Goal: Task Accomplishment & Management: Complete application form

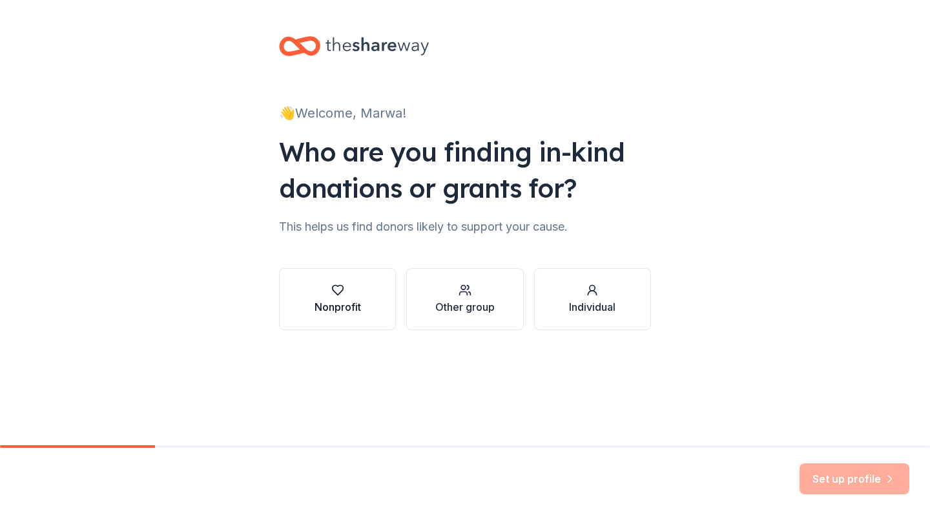
click at [356, 293] on div "button" at bounding box center [337, 289] width 46 height 13
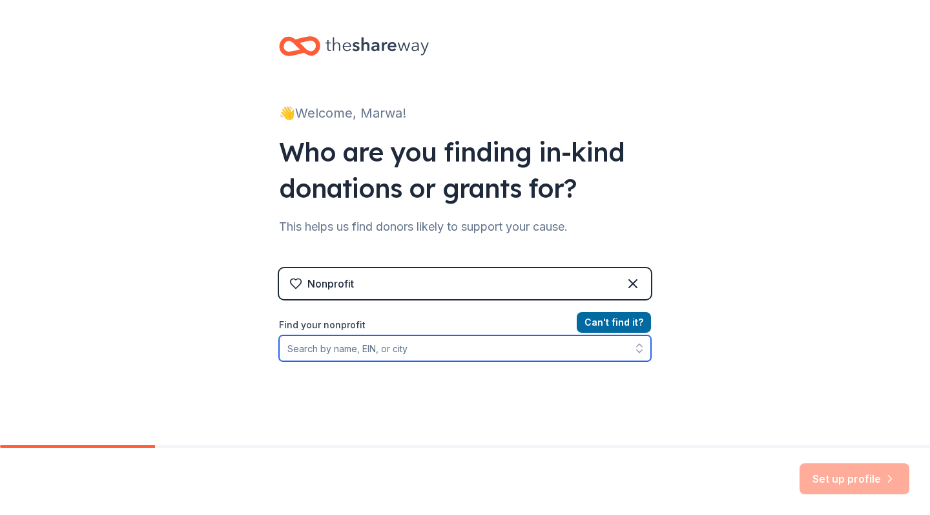
click at [409, 347] on input "Find your nonprofit" at bounding box center [465, 348] width 372 height 26
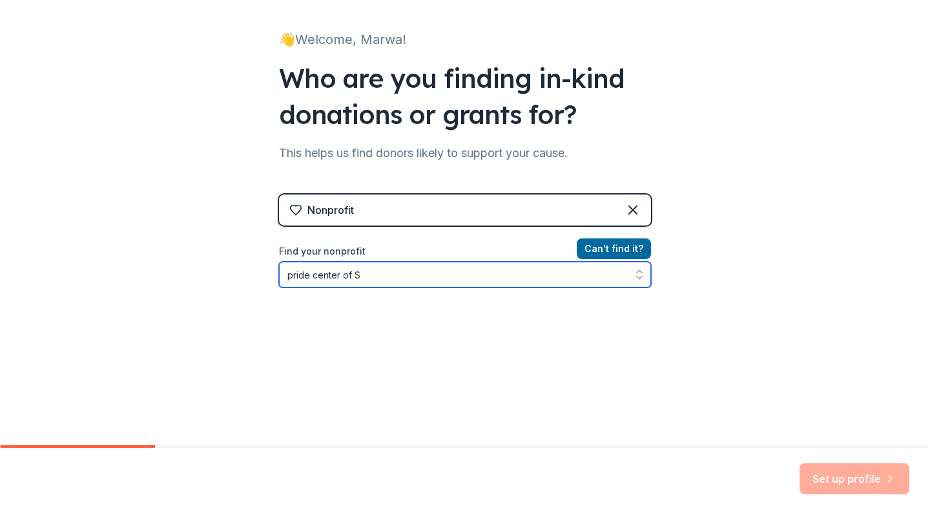
type input "pride center of"
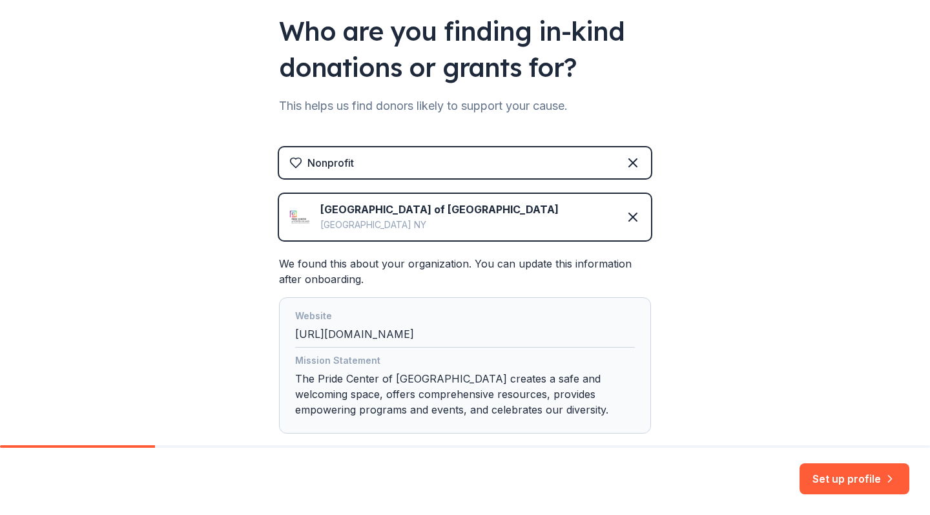
scroll to position [146, 0]
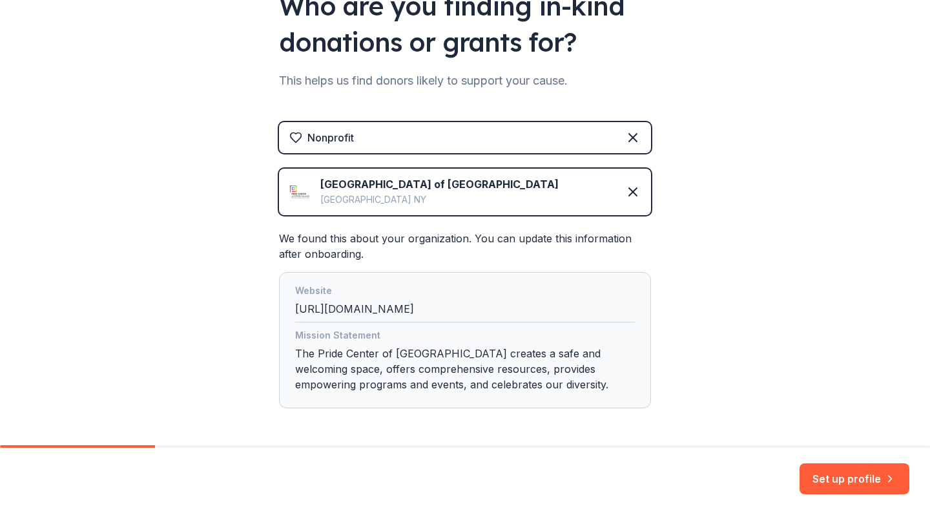
click at [299, 178] on div "Pride Center of Staten Island Staten Island NY" at bounding box center [423, 191] width 269 height 31
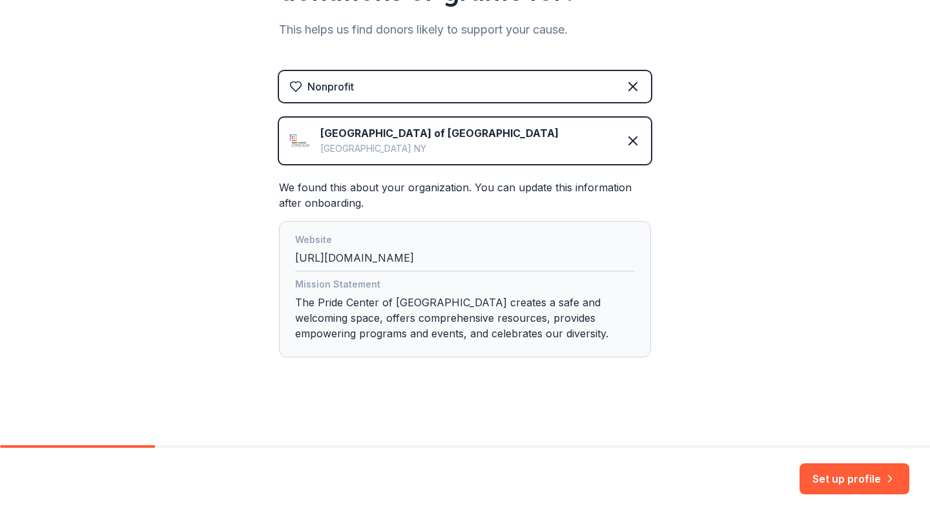
scroll to position [197, 0]
click at [852, 499] on div "Set up profile" at bounding box center [465, 480] width 930 height 67
click at [851, 486] on button "Set up profile" at bounding box center [854, 478] width 110 height 31
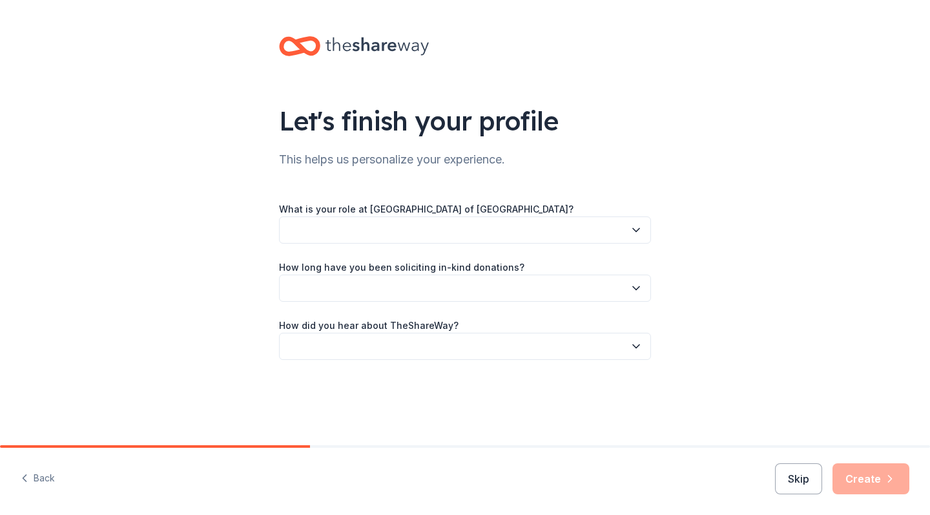
click at [451, 233] on button "button" at bounding box center [465, 229] width 372 height 27
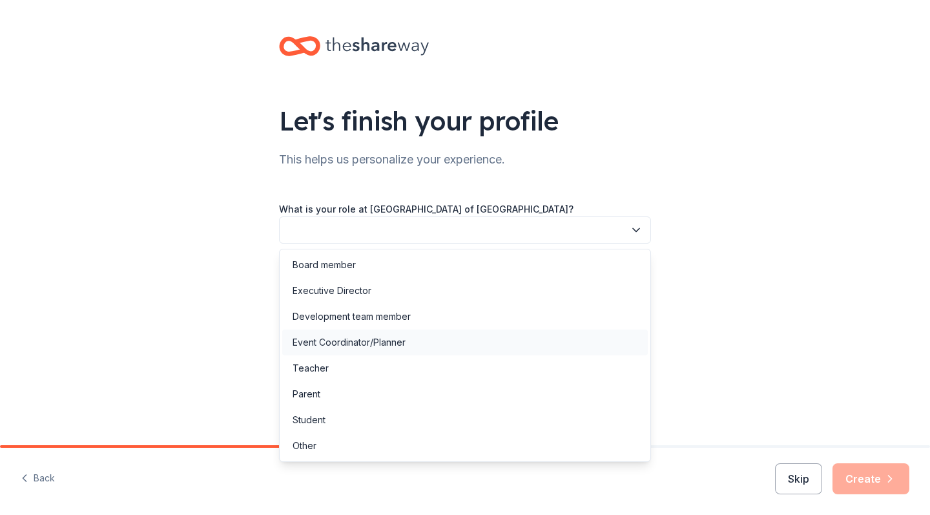
click at [413, 340] on div "Event Coordinator/Planner" at bounding box center [464, 342] width 365 height 26
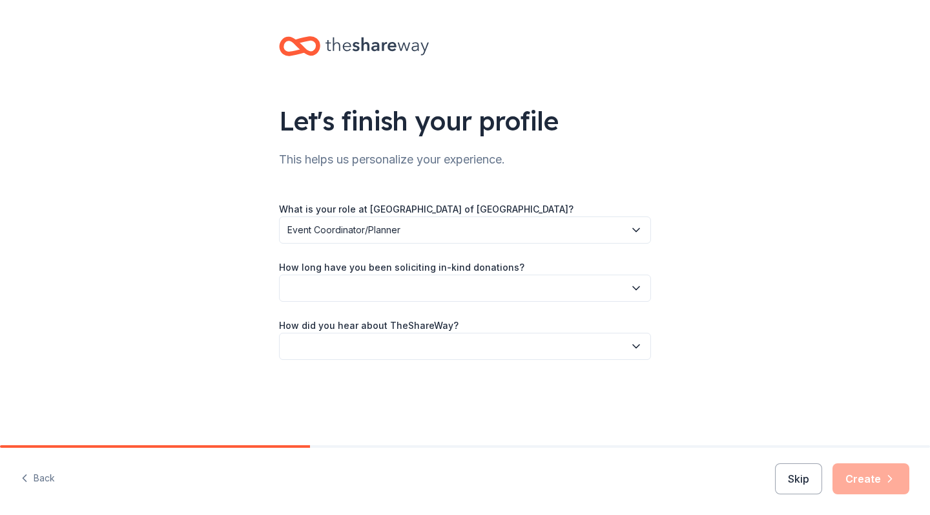
click at [446, 292] on button "button" at bounding box center [465, 287] width 372 height 27
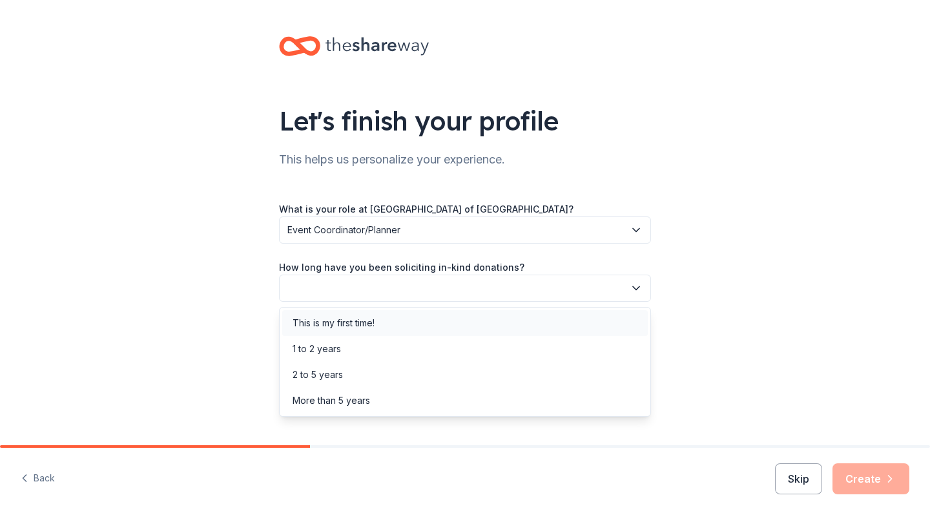
click at [371, 325] on div "This is my first time!" at bounding box center [334, 322] width 82 height 15
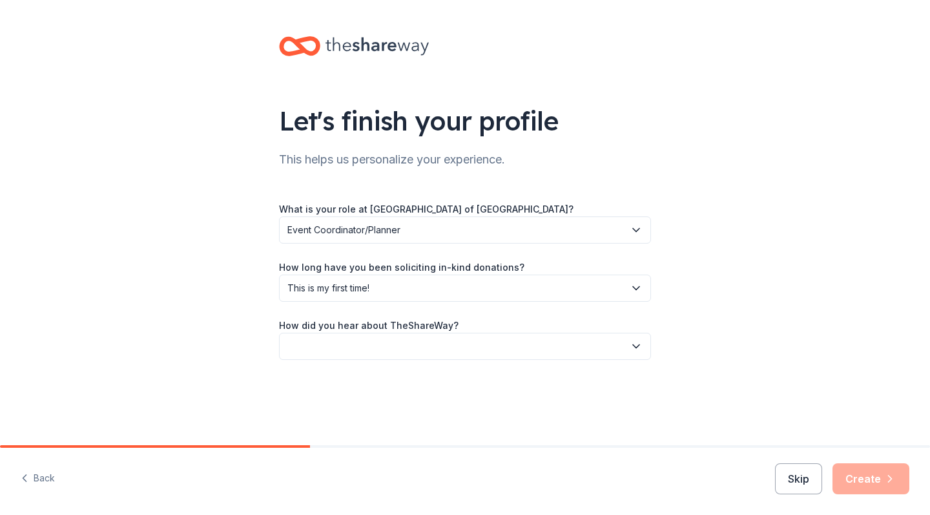
click at [360, 341] on button "button" at bounding box center [465, 346] width 372 height 27
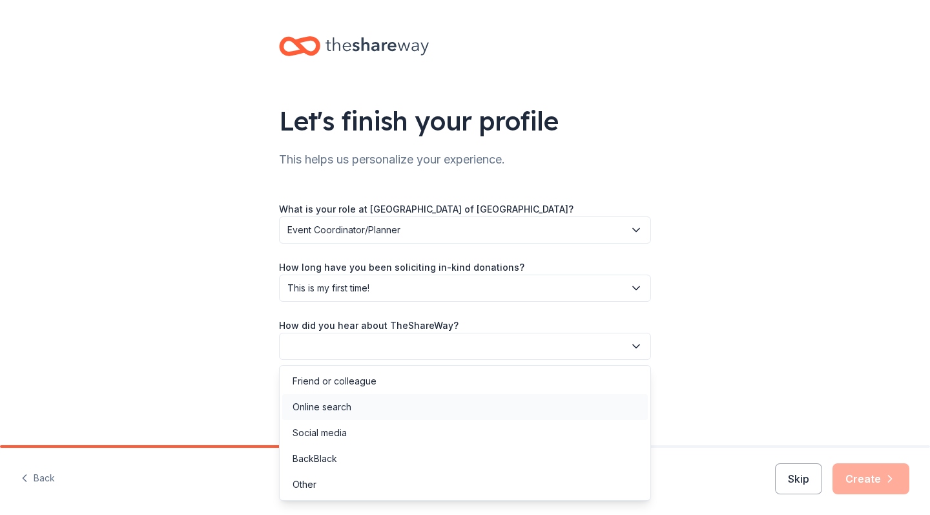
click at [368, 412] on div "Online search" at bounding box center [464, 407] width 365 height 26
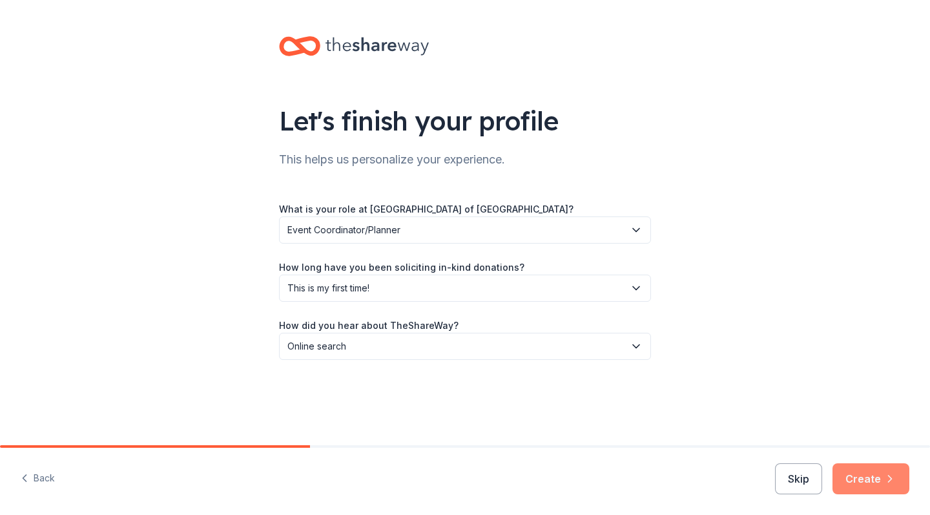
click at [899, 475] on button "Create" at bounding box center [870, 478] width 77 height 31
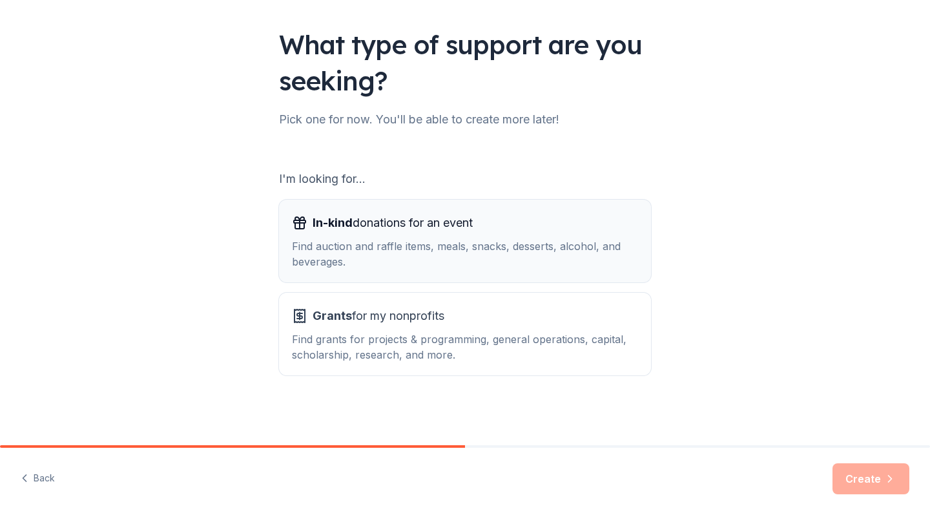
scroll to position [64, 0]
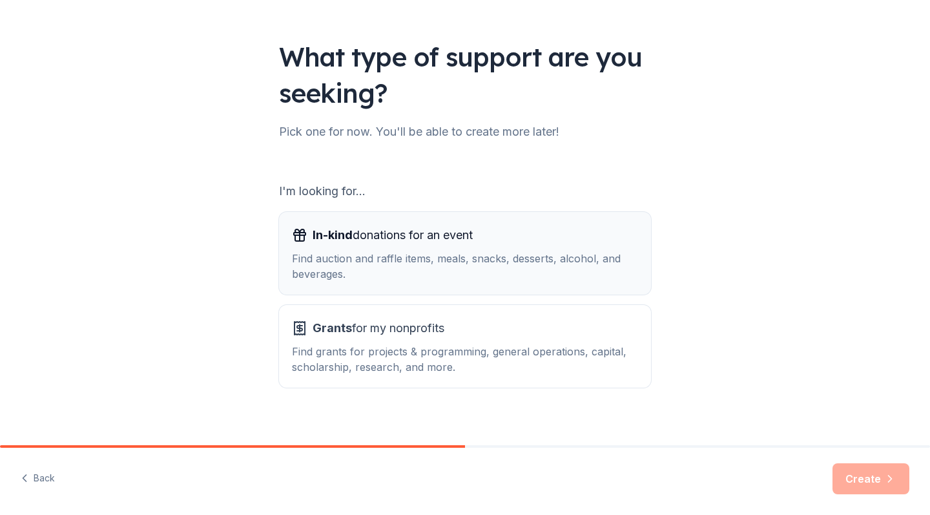
click at [471, 273] on div "Find auction and raffle items, meals, snacks, desserts, alcohol, and beverages." at bounding box center [465, 266] width 346 height 31
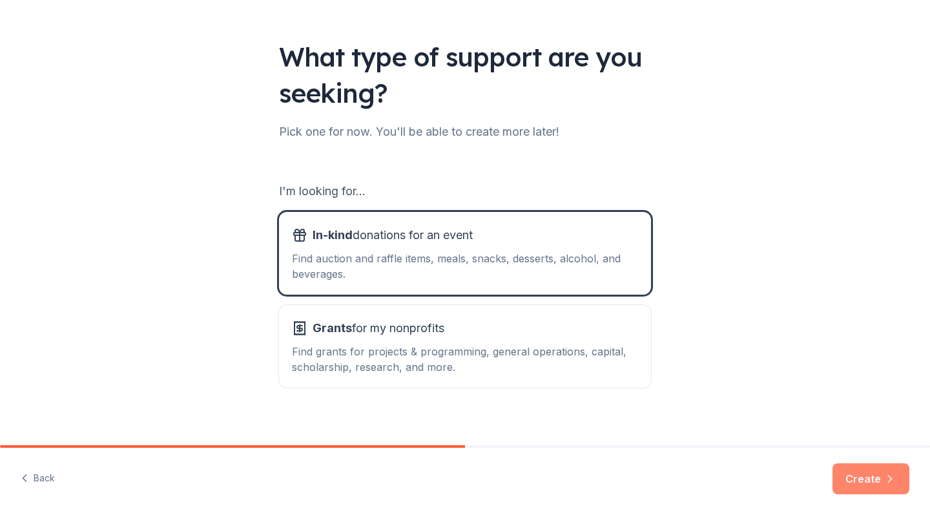
click at [847, 477] on button "Create" at bounding box center [870, 478] width 77 height 31
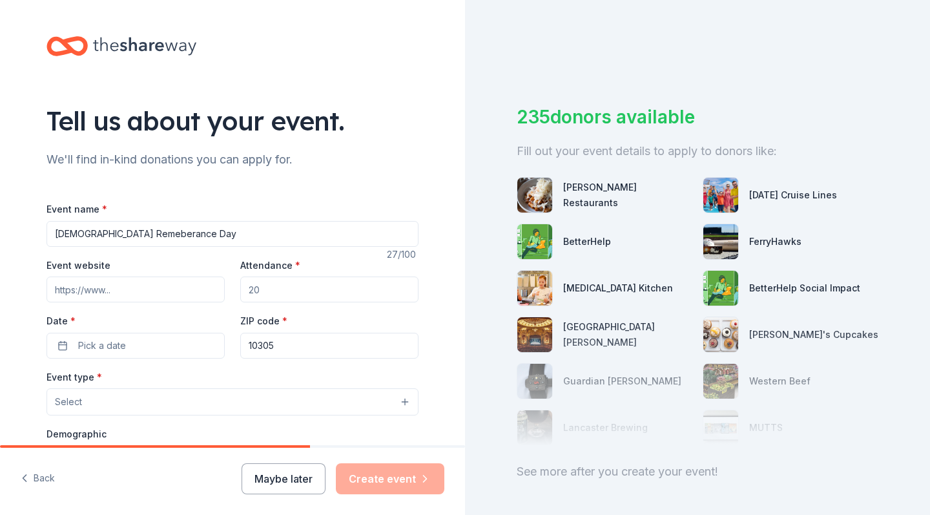
type input "[DEMOGRAPHIC_DATA] Remeberance Day"
click at [132, 289] on input "Event website" at bounding box center [135, 289] width 178 height 26
click at [262, 292] on input "Attendance *" at bounding box center [329, 289] width 178 height 26
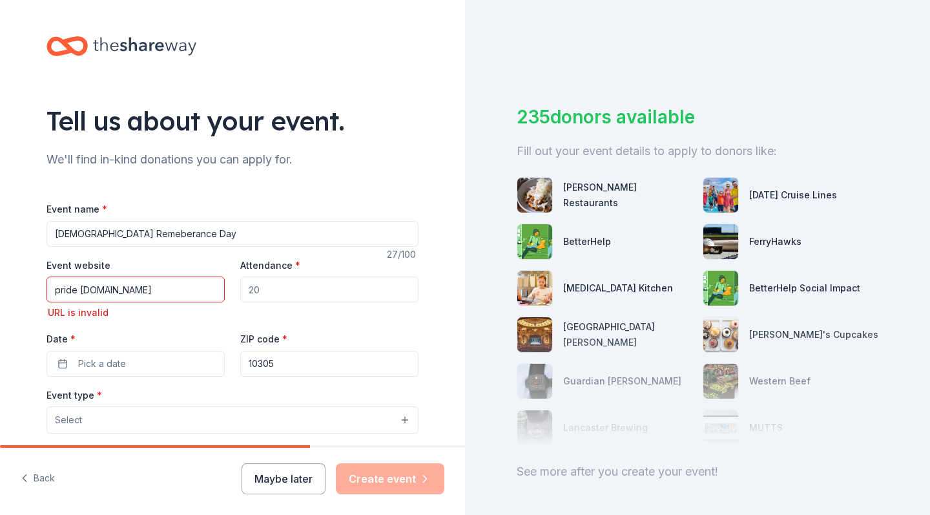
click at [200, 293] on input "pride center.org" at bounding box center [135, 289] width 178 height 26
click at [199, 296] on input "pride center.org" at bounding box center [135, 289] width 178 height 26
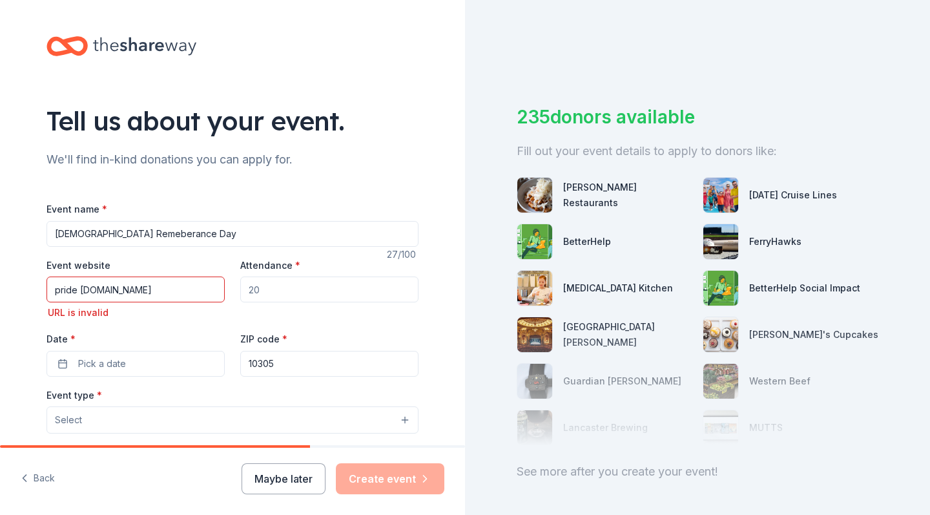
paste input "https://www.pridecentersi"
type input "https://www.pridecentersi.org"
click at [283, 280] on input "Attendance *" at bounding box center [329, 289] width 178 height 26
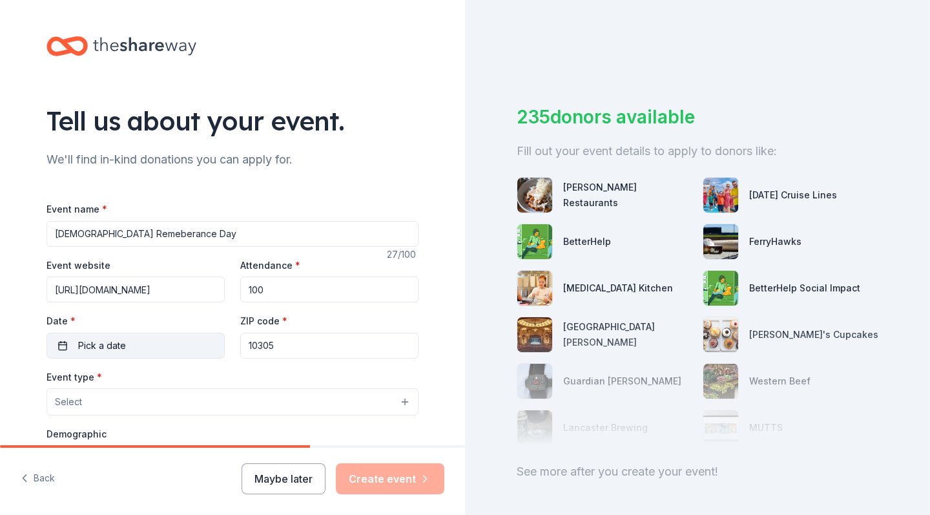
type input "100"
click at [138, 348] on button "Pick a date" at bounding box center [135, 346] width 178 height 26
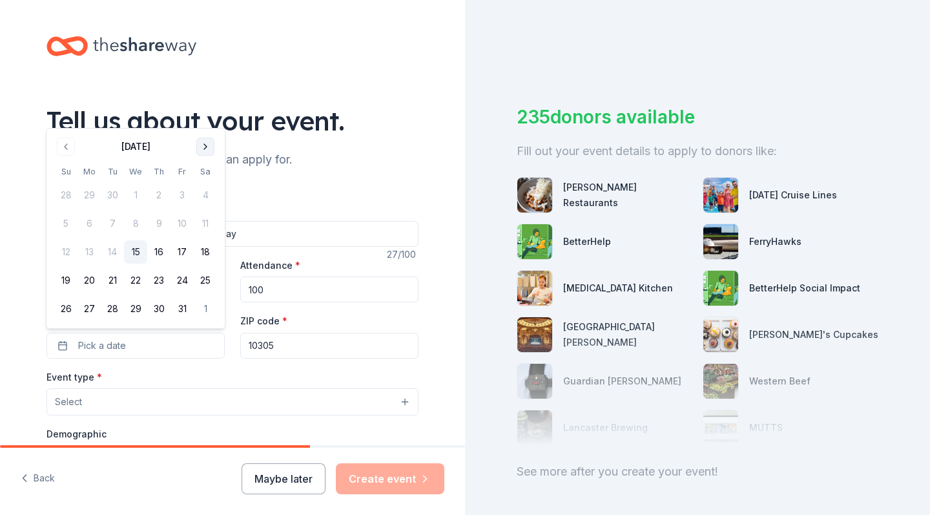
click at [209, 147] on button "Go to next month" at bounding box center [205, 147] width 18 height 18
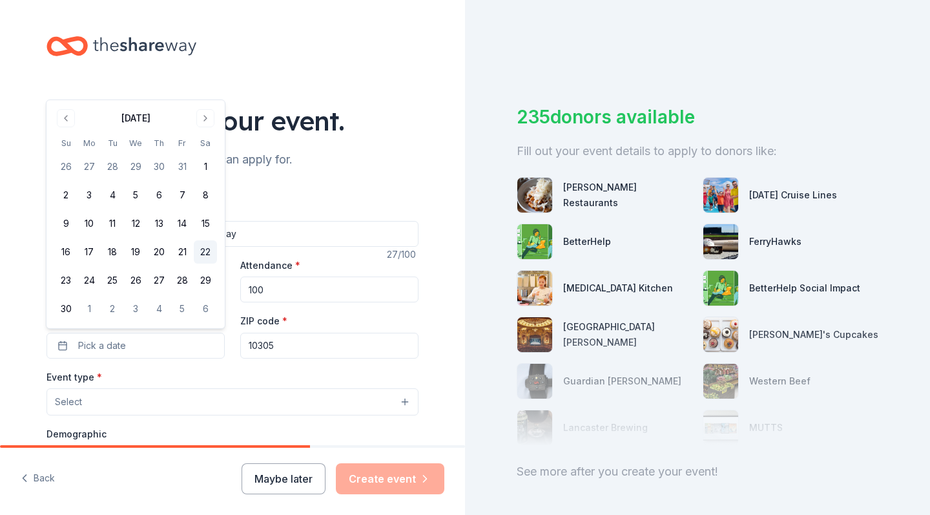
click at [206, 254] on button "22" at bounding box center [205, 251] width 23 height 23
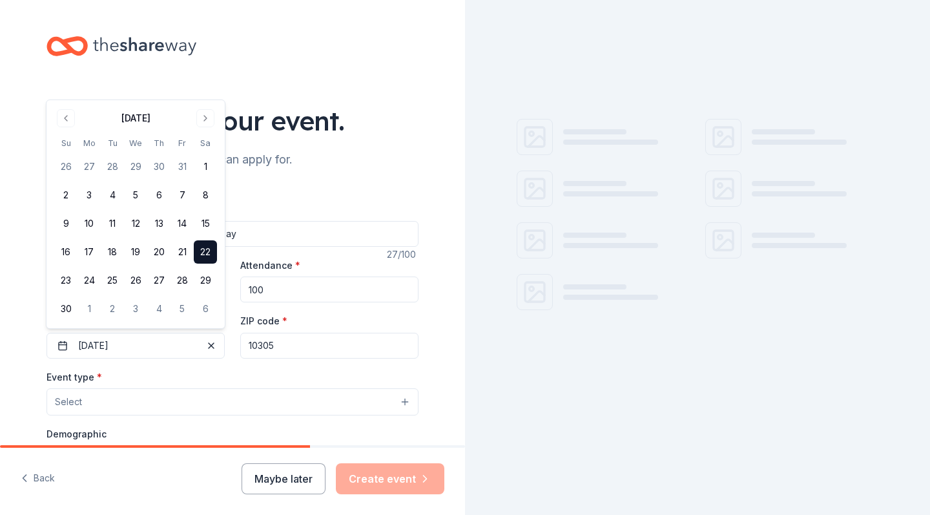
click at [210, 411] on button "Select" at bounding box center [232, 401] width 372 height 27
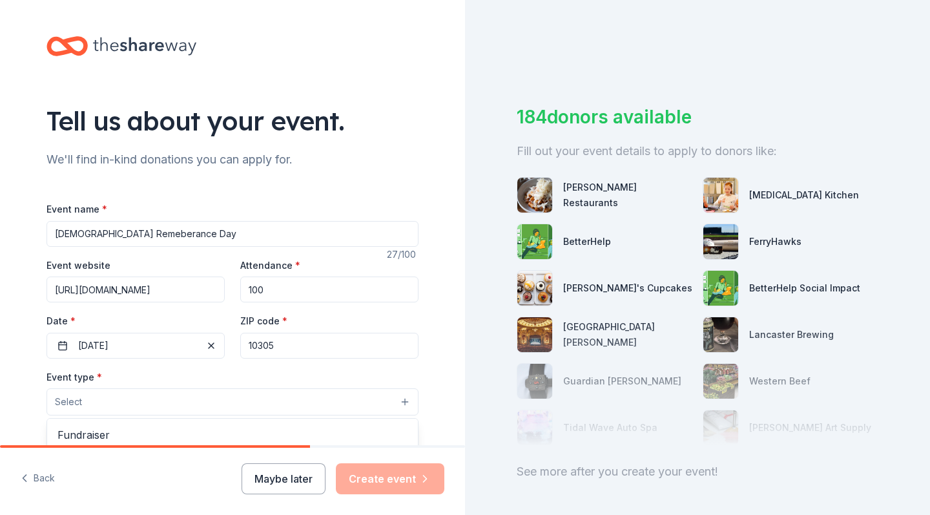
click at [212, 400] on button "Select" at bounding box center [232, 401] width 372 height 27
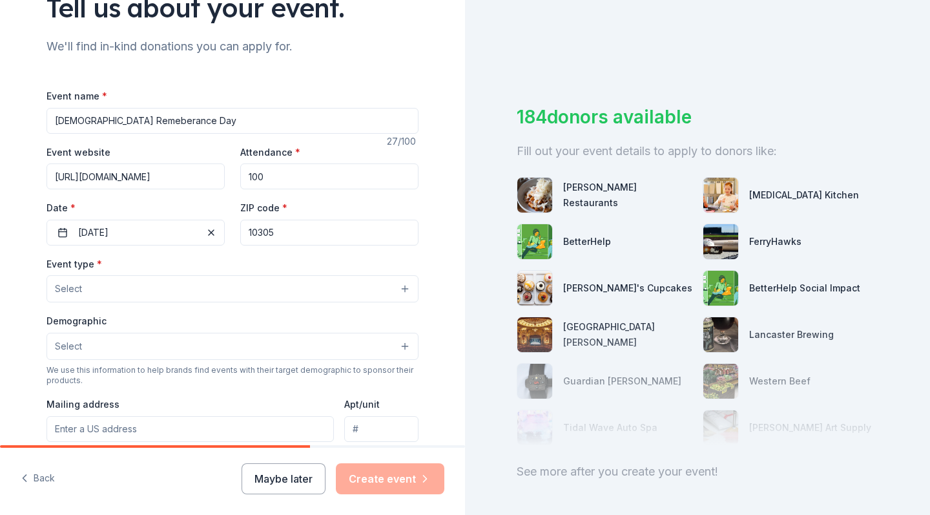
scroll to position [115, 0]
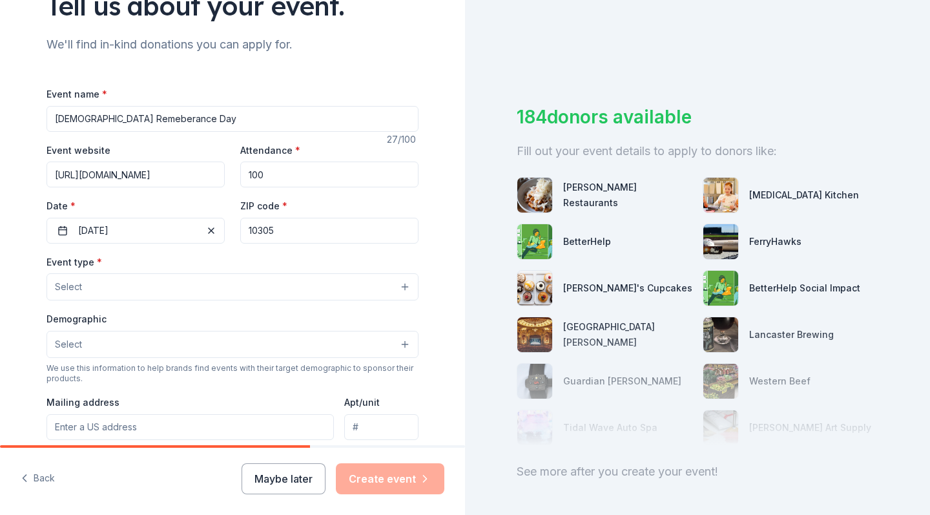
click at [138, 284] on button "Select" at bounding box center [232, 286] width 372 height 27
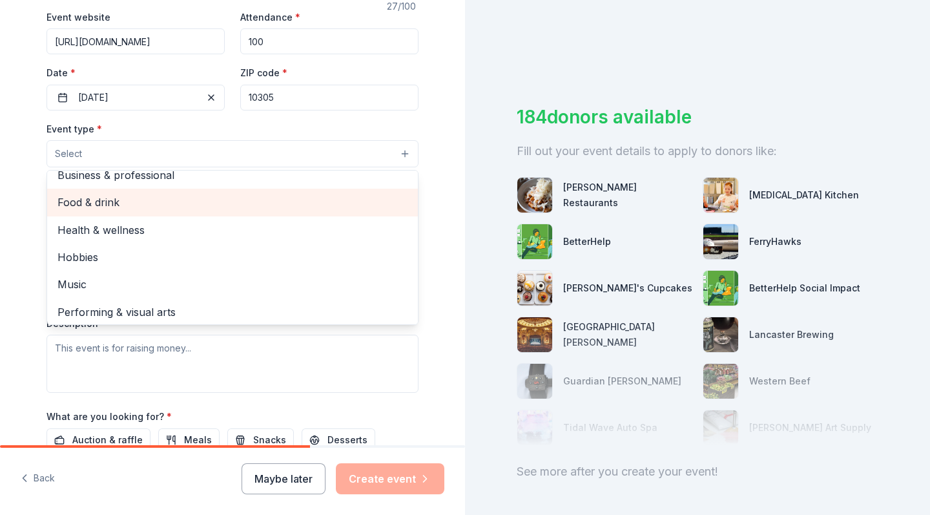
scroll to position [41, 0]
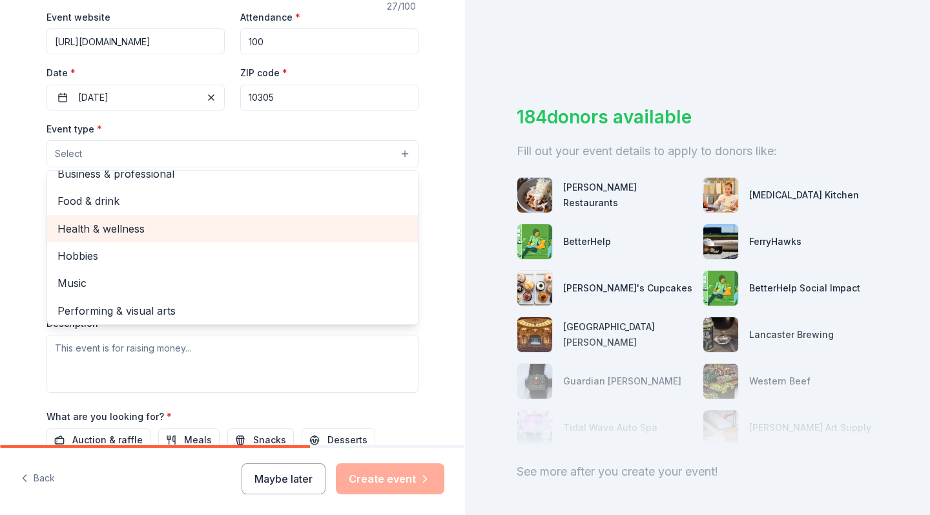
click at [193, 231] on span "Health & wellness" at bounding box center [232, 228] width 350 height 17
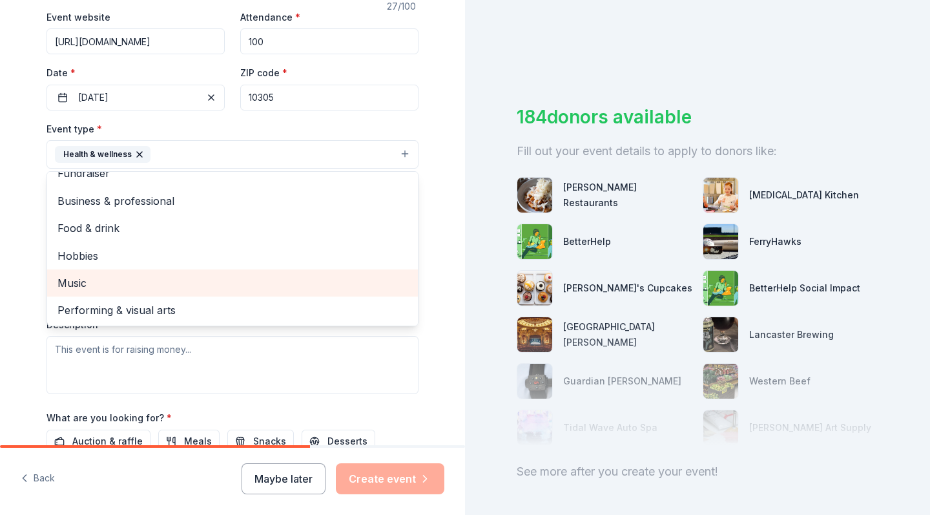
scroll to position [14, 0]
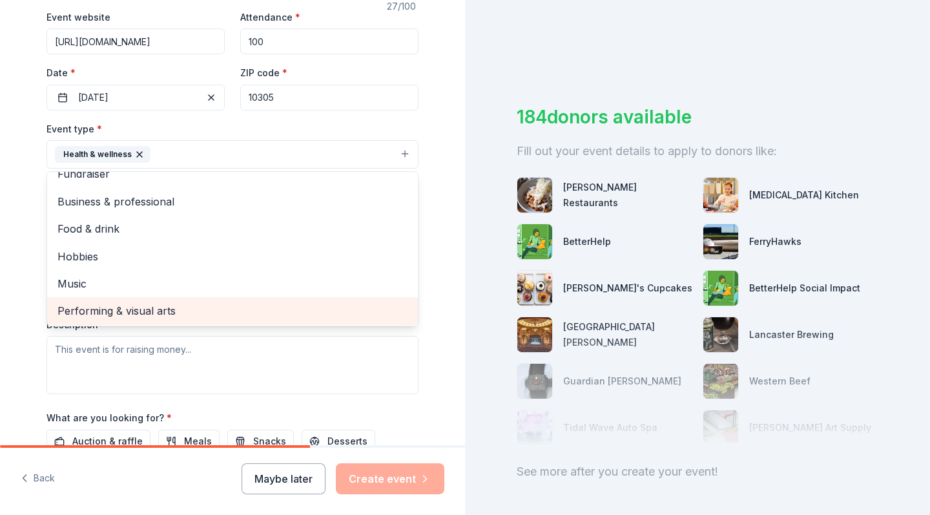
click at [195, 304] on span "Performing & visual arts" at bounding box center [232, 310] width 350 height 17
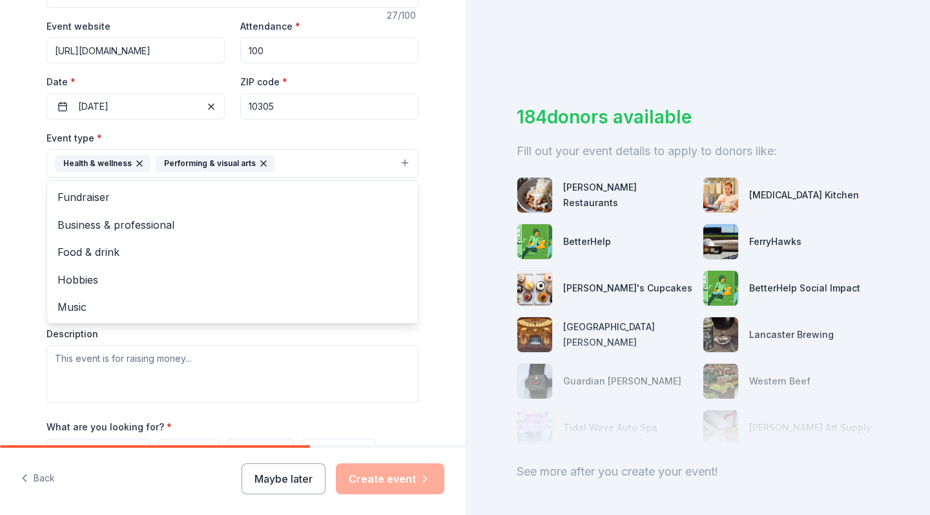
scroll to position [240, 0]
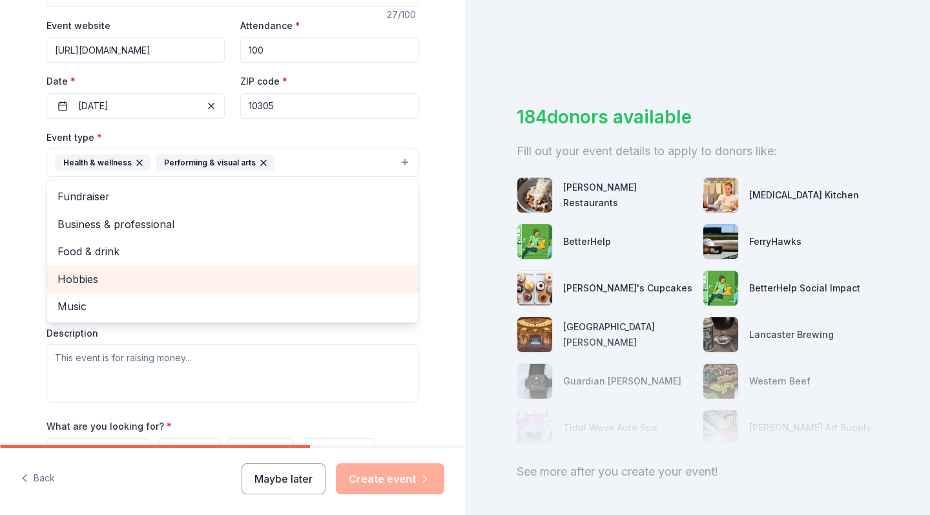
click at [165, 275] on span "Hobbies" at bounding box center [232, 279] width 350 height 17
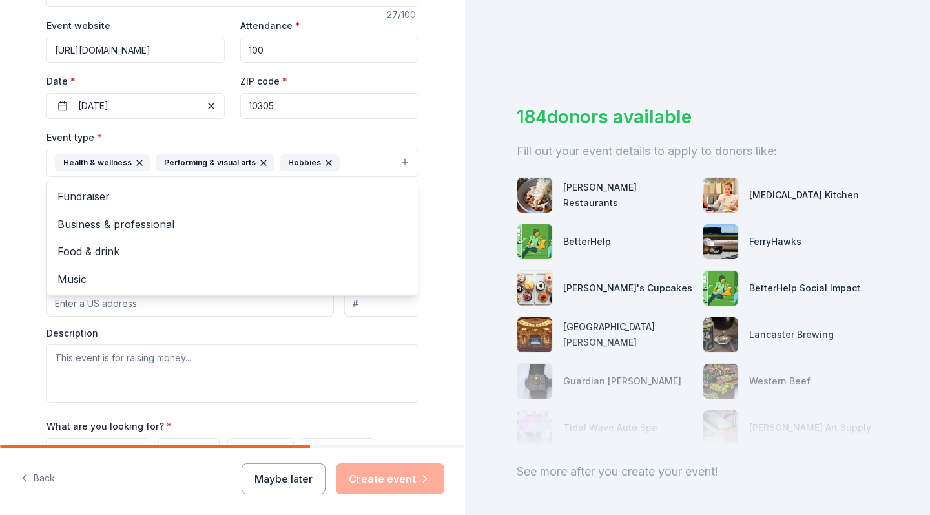
click at [5, 322] on div "Tell us about your event. We'll find in-kind donations you can apply for. Event…" at bounding box center [232, 190] width 465 height 861
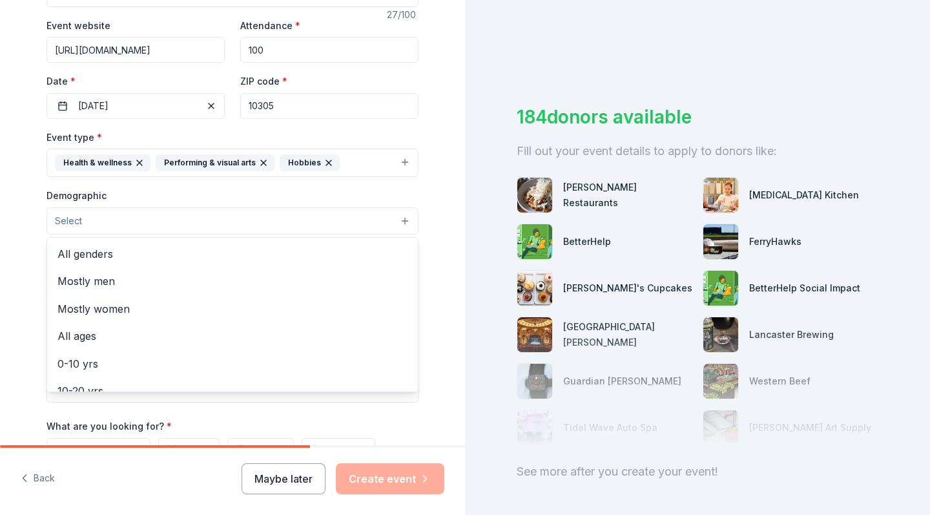
click at [140, 225] on button "Select" at bounding box center [232, 220] width 372 height 27
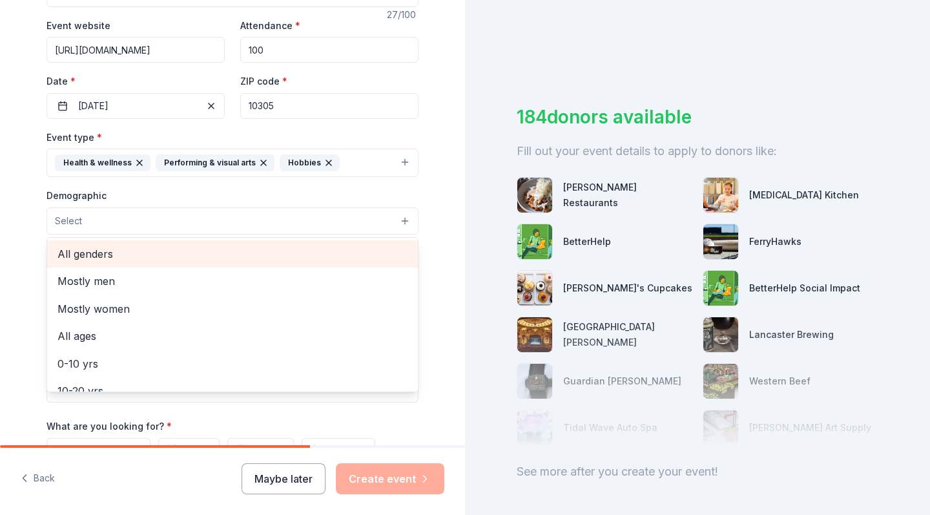
scroll to position [0, 0]
click at [122, 245] on span "All genders" at bounding box center [232, 253] width 350 height 17
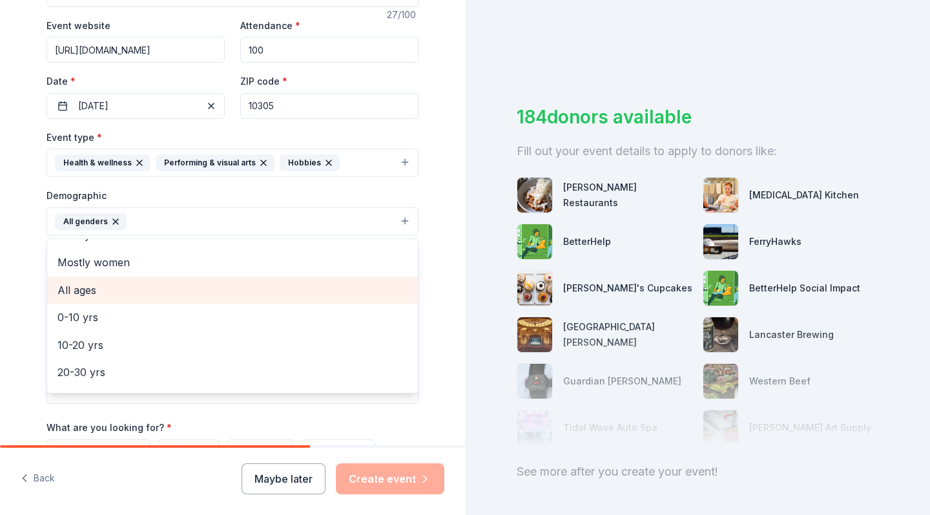
scroll to position [26, 0]
click at [132, 282] on span "All ages" at bounding box center [232, 283] width 350 height 17
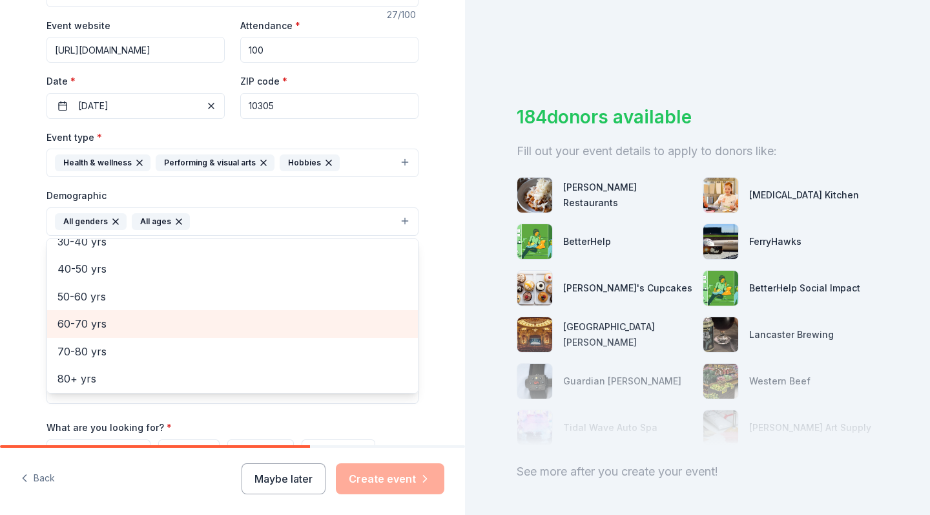
scroll to position [150, 0]
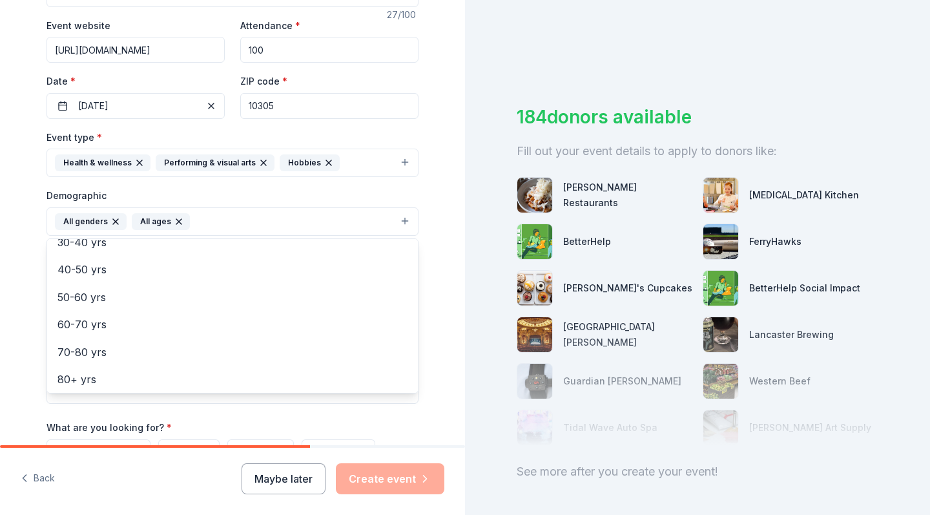
click at [0, 309] on div "Tell us about your event. We'll find in-kind donations you can apply for. Event…" at bounding box center [232, 191] width 465 height 862
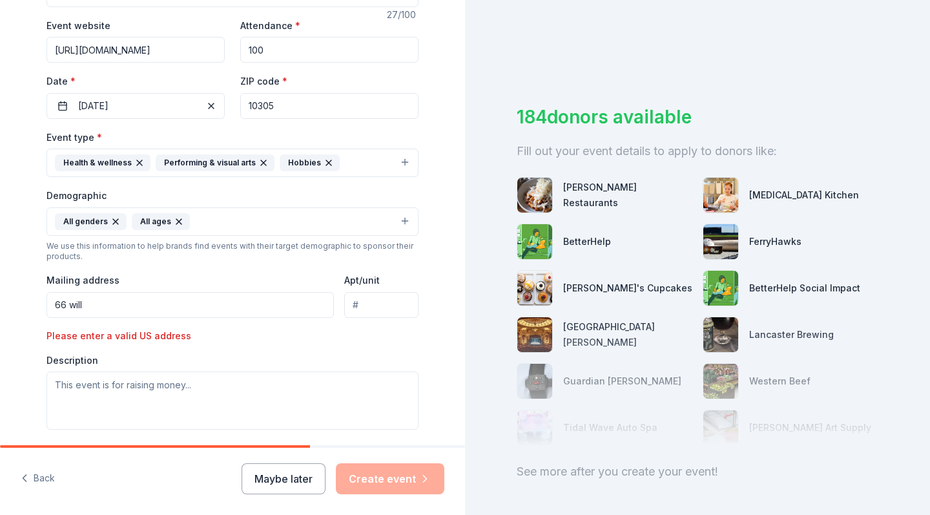
click at [185, 311] on input "66 will" at bounding box center [189, 305] width 287 height 26
click at [224, 300] on input "66 will" at bounding box center [189, 305] width 287 height 26
click at [125, 305] on input "66 will" at bounding box center [189, 305] width 287 height 26
click at [110, 305] on input "66 will" at bounding box center [189, 305] width 287 height 26
click at [156, 310] on input "66 willow avenue Statn" at bounding box center [189, 305] width 287 height 26
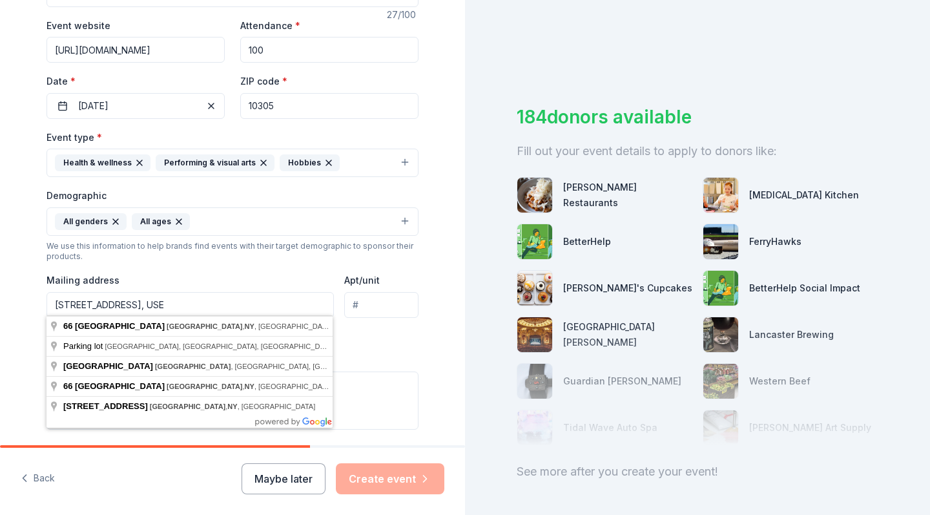
click at [1, 375] on div "Tell us about your event. We'll find in-kind donations you can apply for. Event…" at bounding box center [232, 204] width 465 height 888
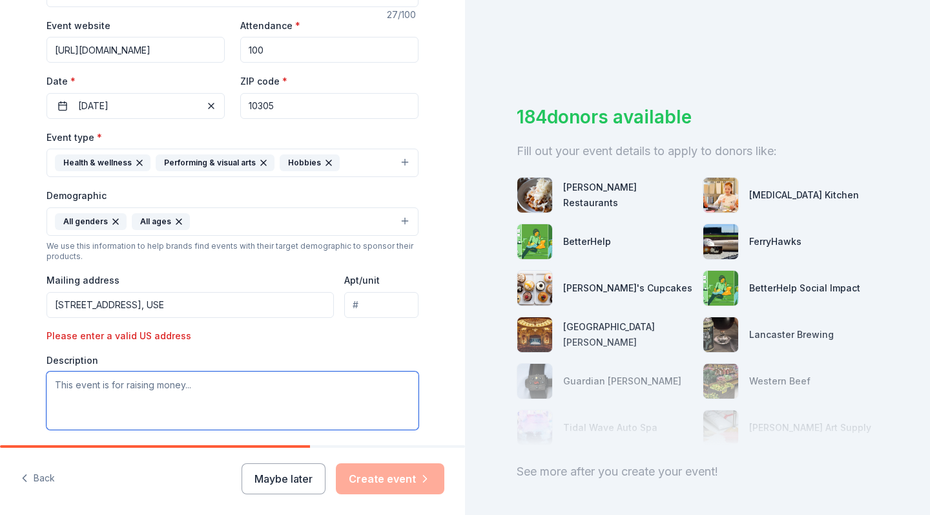
click at [141, 395] on textarea at bounding box center [232, 400] width 372 height 58
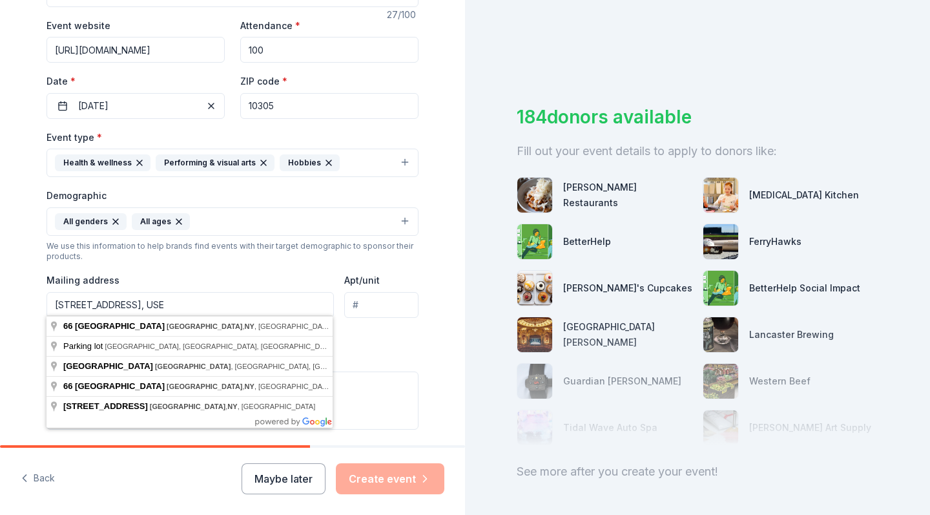
click at [203, 302] on input "66 willow avenue Staten Island, NY, USE" at bounding box center [189, 305] width 287 height 26
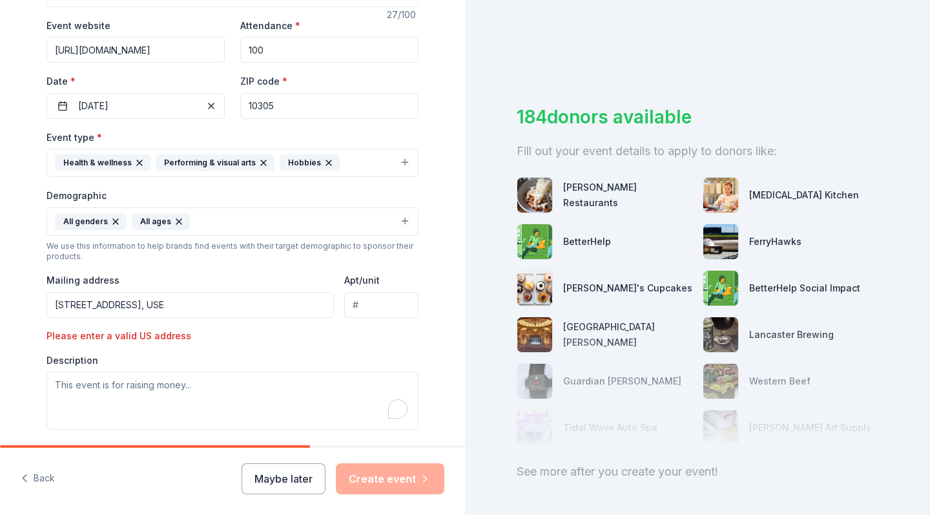
click at [148, 292] on input "66 willow avenue Staten Island, NY, USE" at bounding box center [189, 305] width 287 height 26
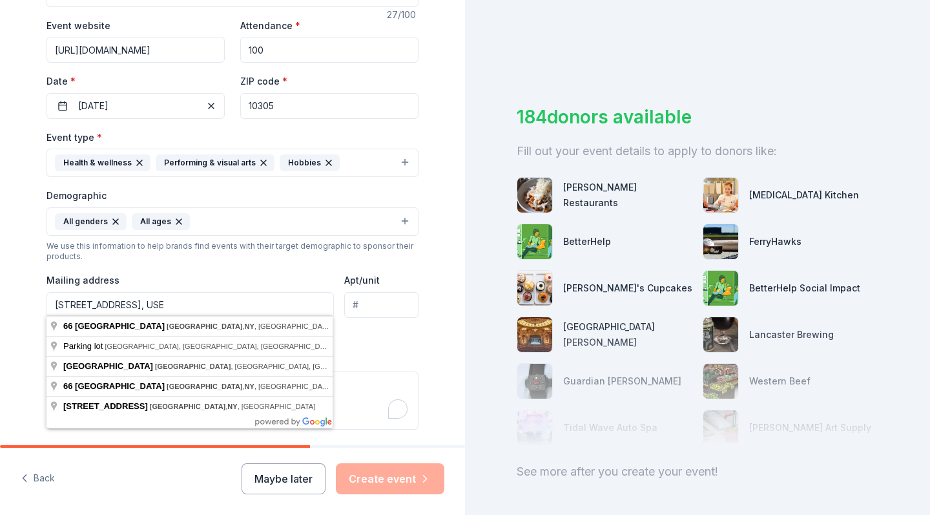
click at [223, 302] on input "66 willow avenue Staten Island, NY, USE" at bounding box center [189, 305] width 287 height 26
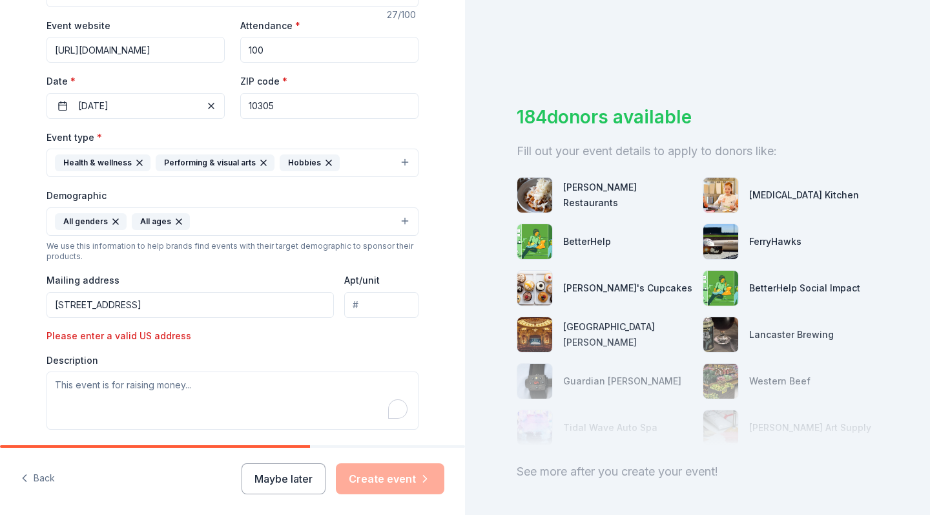
type input "66 willow avenue Staten Island, NY, USA"
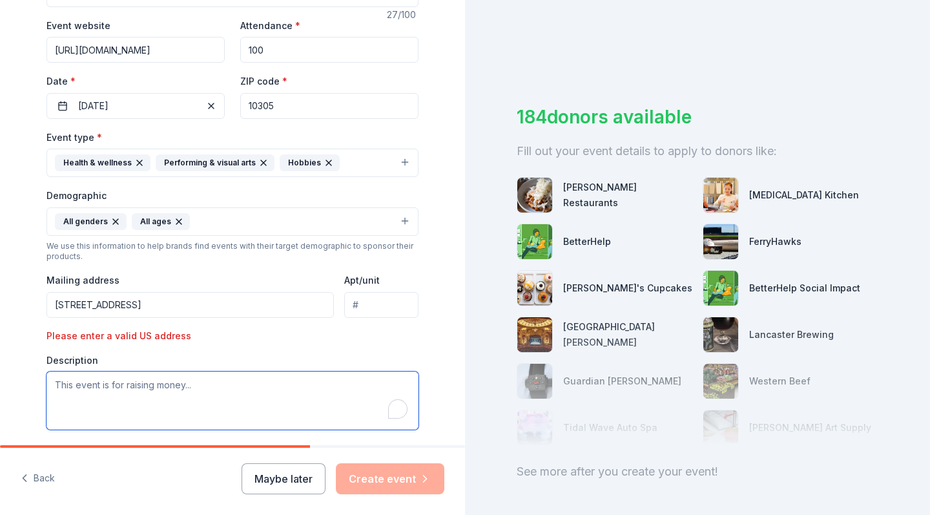
click at [128, 419] on textarea "To enrich screen reader interactions, please activate Accessibility in Grammarl…" at bounding box center [232, 400] width 372 height 58
type textarea "T"
type textarea "W"
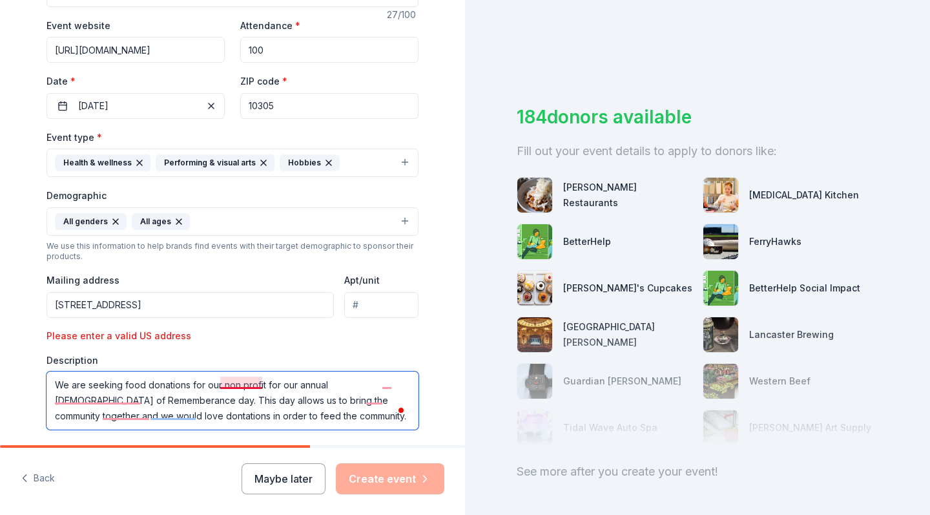
click at [240, 385] on textarea "We are seeking food donations for our non profit for our annual Transgender of …" at bounding box center [232, 400] width 372 height 58
click at [395, 382] on textarea "We are seeking food donations for our non-profit for our annual Transgender of …" at bounding box center [232, 400] width 372 height 58
click at [386, 382] on textarea "We are seeking food donations for our non-profit for our annual Transgender of …" at bounding box center [232, 400] width 372 height 58
click at [130, 400] on textarea "We are seeking food donations for our non-profit for our annual Transgender Rem…" at bounding box center [232, 400] width 372 height 58
drag, startPoint x: 120, startPoint y: 398, endPoint x: 54, endPoint y: 400, distance: 66.5
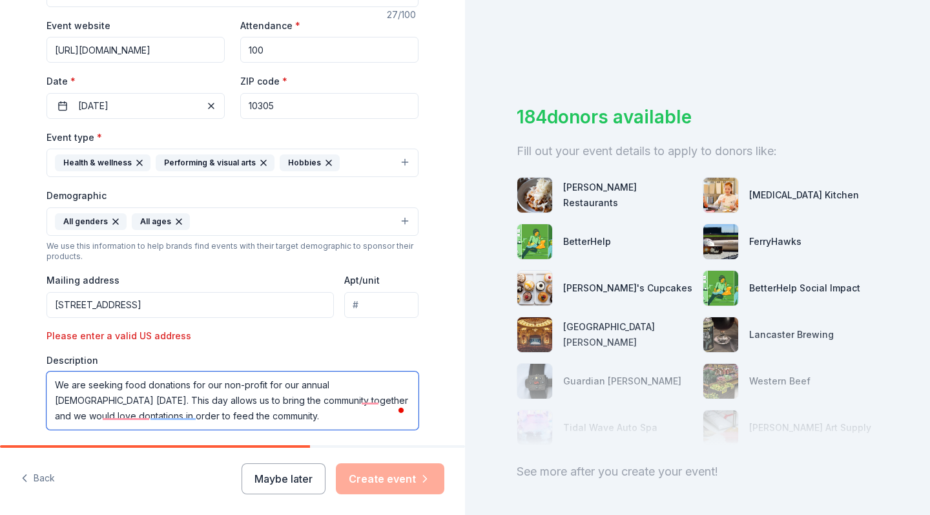
click at [54, 400] on textarea "We are seeking food donations for our non-profit for our annual Transgender Rem…" at bounding box center [232, 400] width 372 height 58
paste textarea "Remembrance"
click at [238, 399] on textarea "We are seeking food donations for our non-profit for our annual Transgender Day…" at bounding box center [232, 400] width 372 height 58
click at [364, 402] on textarea "We are seeking food donations for our non-profit for our annual Transgender Day…" at bounding box center [232, 400] width 372 height 58
click at [118, 415] on textarea "We are seeking food donations for our non-profit for our annual Transgender Day…" at bounding box center [232, 400] width 372 height 58
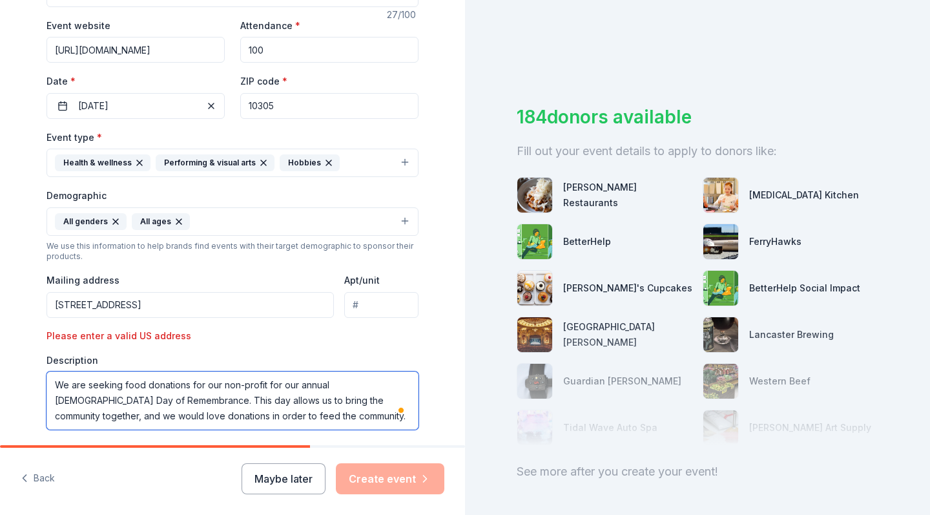
click at [175, 418] on textarea "We are seeking food donations for our non-profit for our annual Transgender Day…" at bounding box center [232, 400] width 372 height 58
click at [182, 411] on textarea "We are seeking food donations for our non-profit for our annual Transgender Day…" at bounding box center [232, 400] width 372 height 58
type textarea "We are seeking food donations for our non-profit for our annual Transgender Day…"
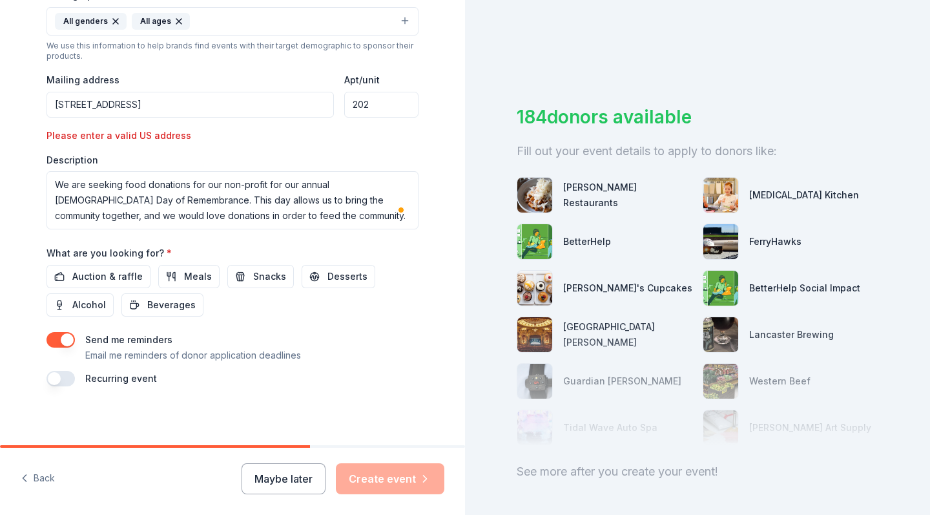
scroll to position [0, 0]
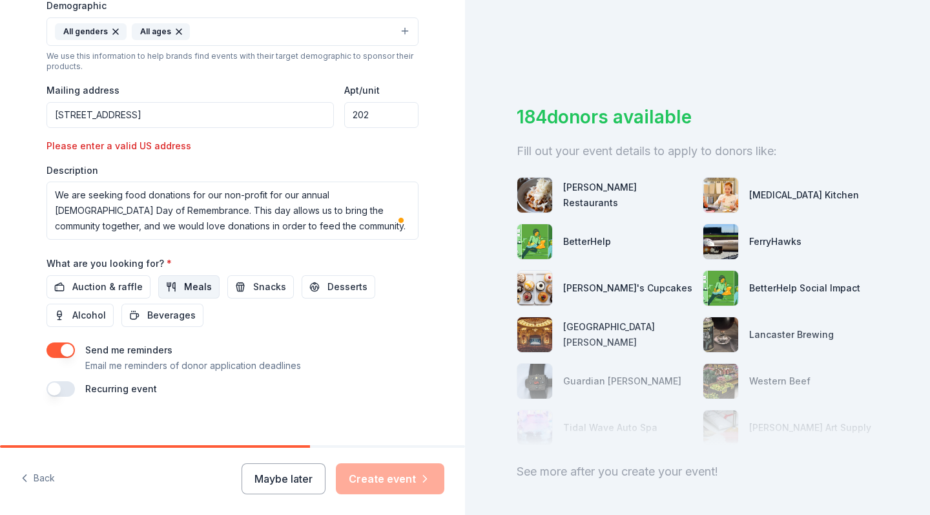
type input "202"
click at [205, 282] on span "Meals" at bounding box center [198, 286] width 28 height 15
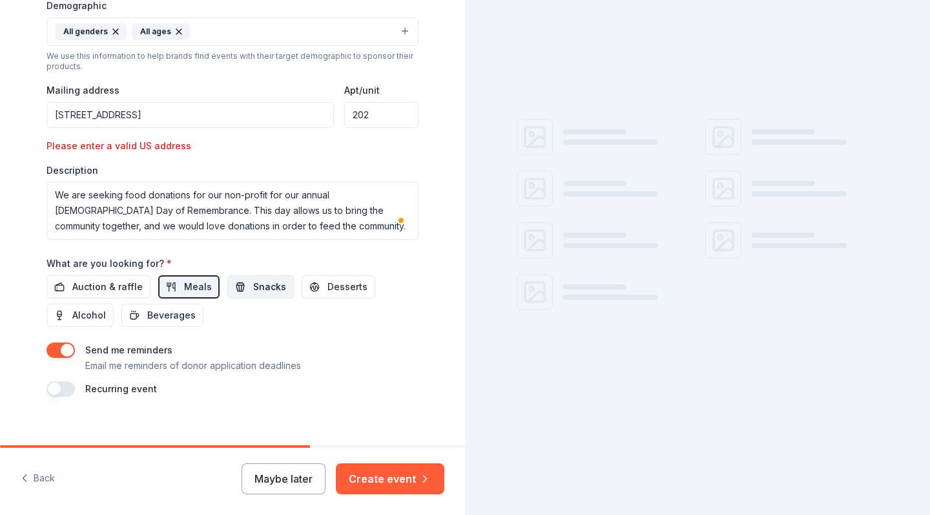
click at [260, 281] on span "Snacks" at bounding box center [269, 286] width 33 height 15
click at [327, 271] on div "What are you looking for? * Auction & raffle Meals Snacks Desserts Alcohol Beve…" at bounding box center [232, 291] width 372 height 72
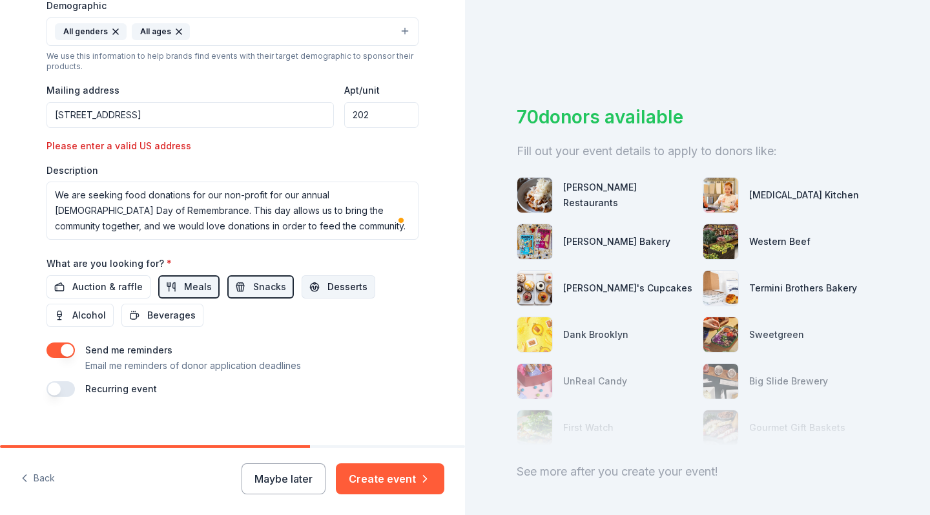
click at [329, 282] on span "Desserts" at bounding box center [347, 286] width 40 height 15
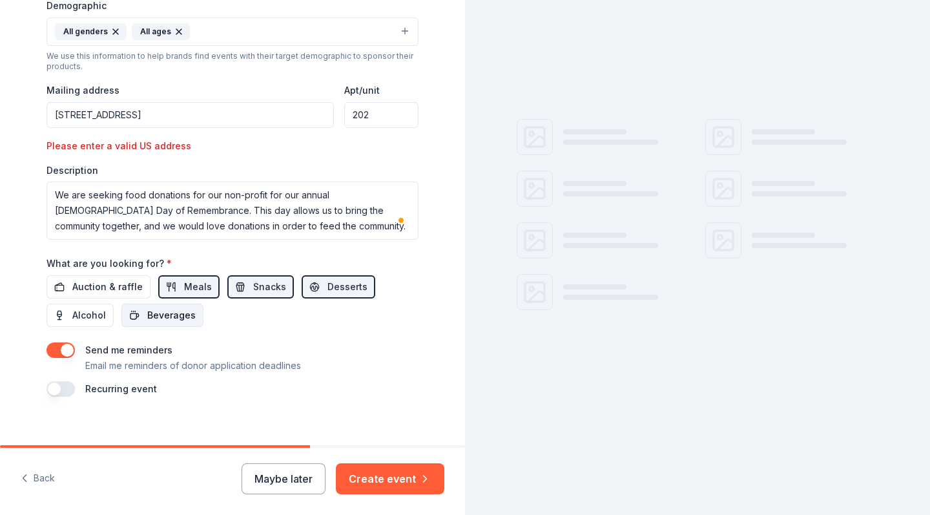
click at [168, 311] on span "Beverages" at bounding box center [171, 314] width 48 height 15
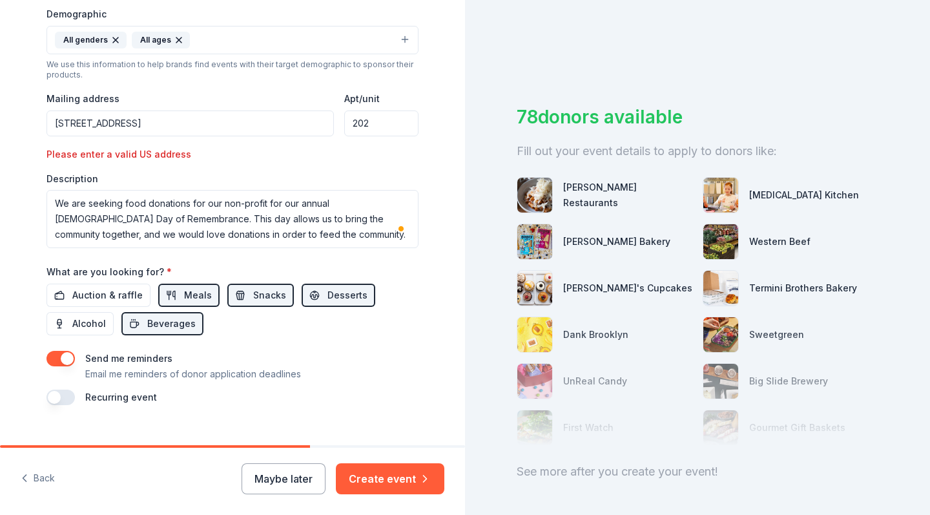
scroll to position [419, 0]
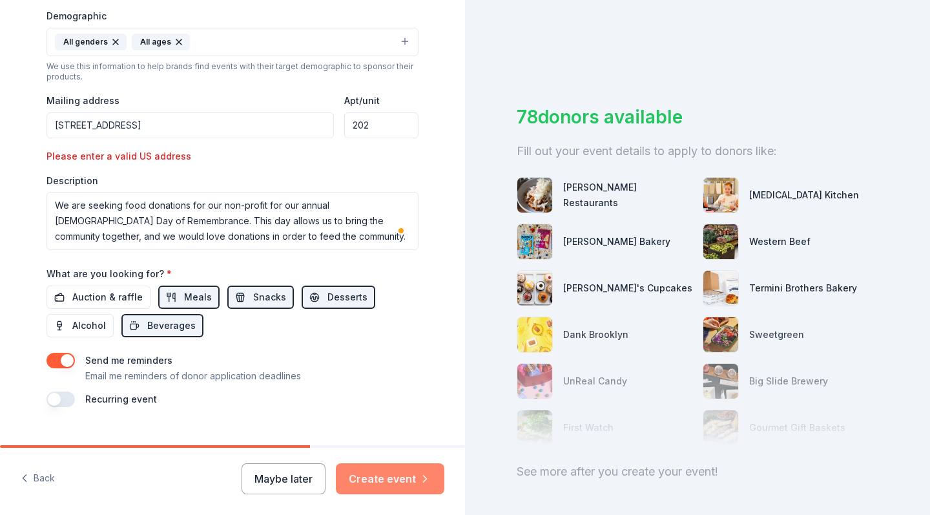
click at [394, 474] on button "Create event" at bounding box center [390, 478] width 108 height 31
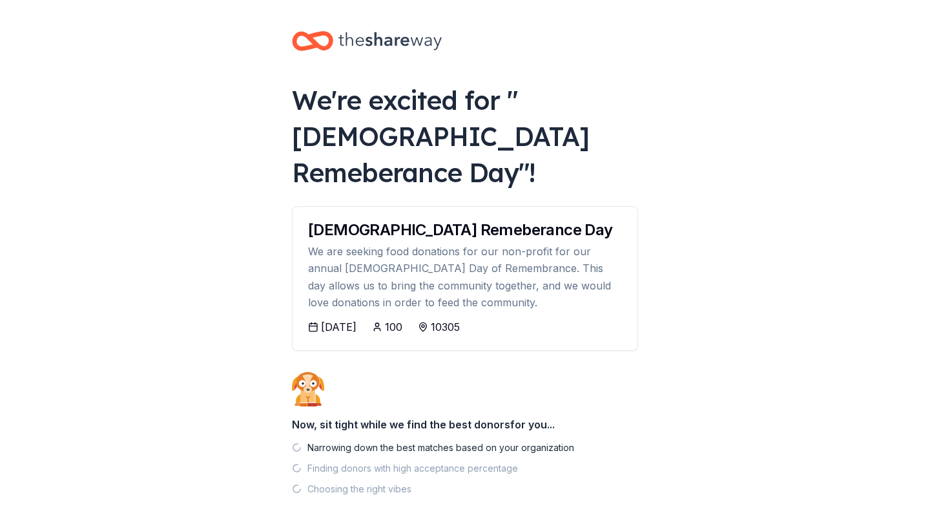
click at [174, 149] on body "We're excited for " Transgender Remeberance Day "! Transgender Remeberance Day …" at bounding box center [465, 257] width 930 height 515
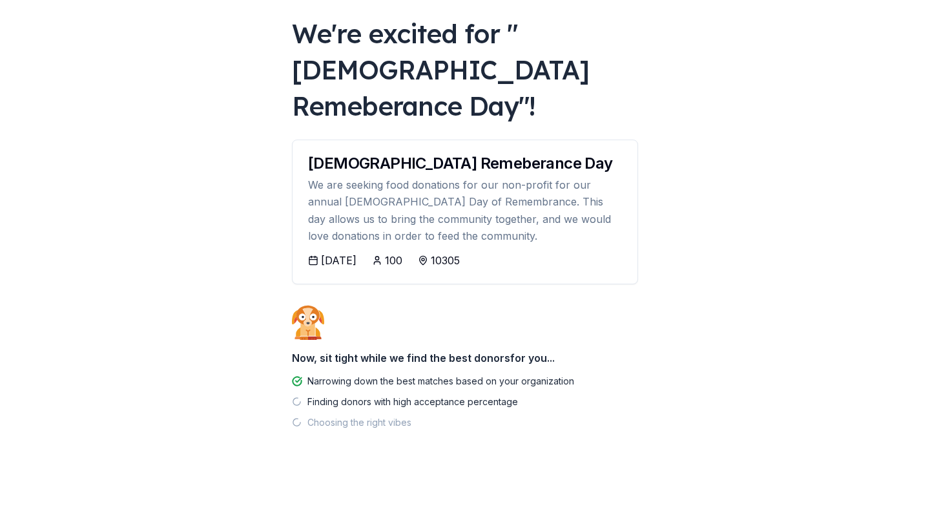
scroll to position [66, 0]
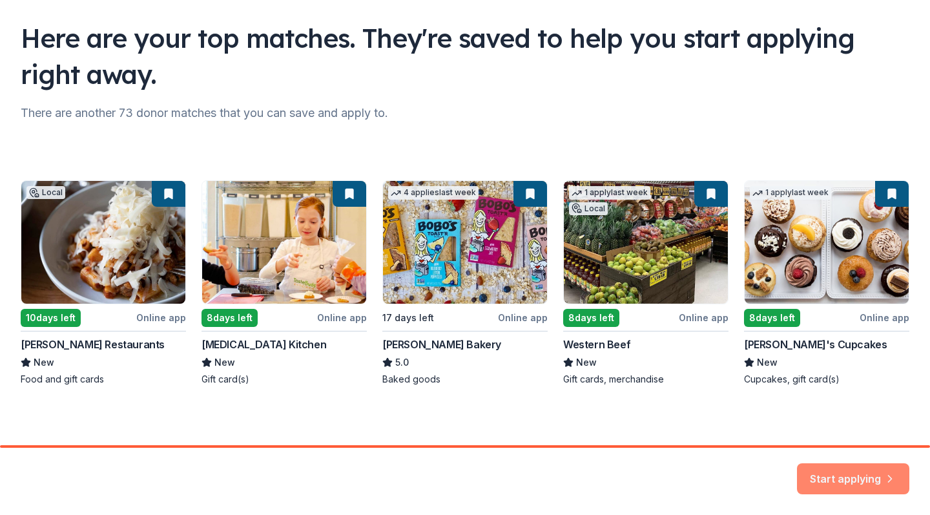
click at [825, 477] on button "Start applying" at bounding box center [853, 472] width 112 height 31
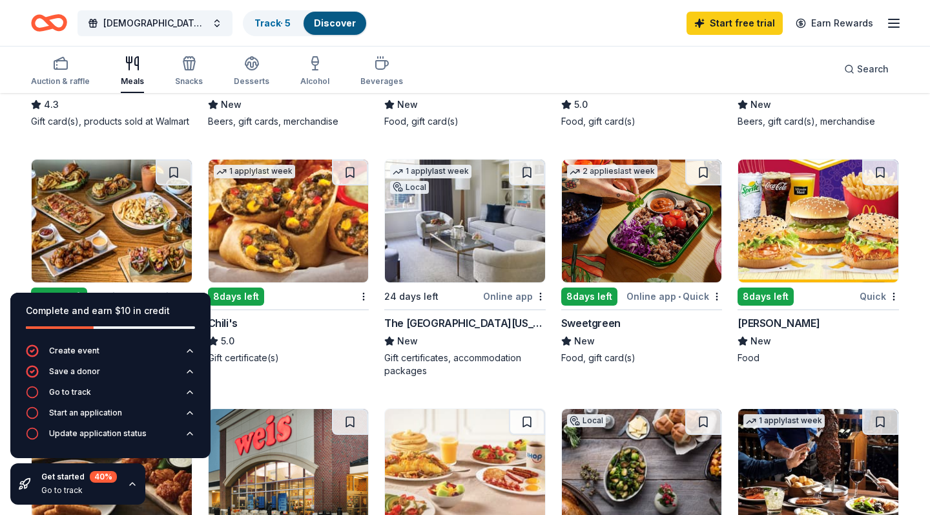
click at [282, 227] on img at bounding box center [289, 220] width 160 height 123
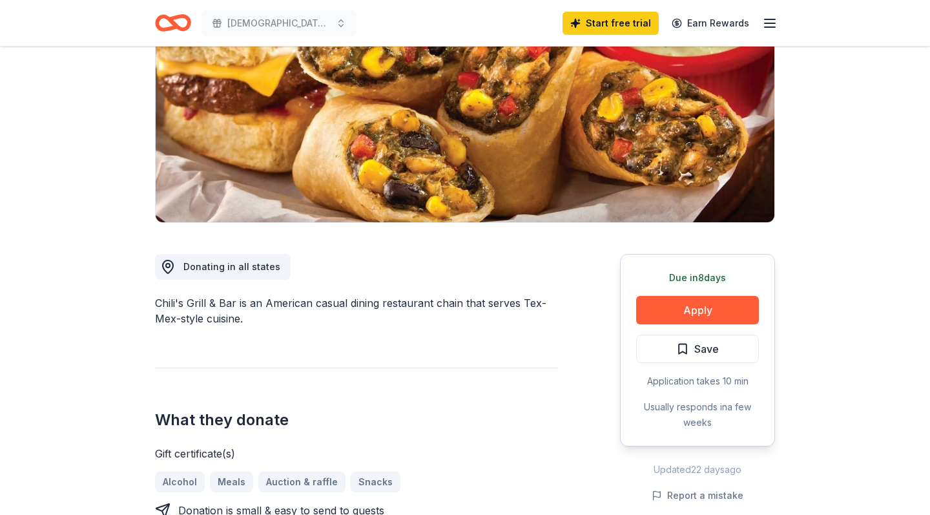
scroll to position [169, 0]
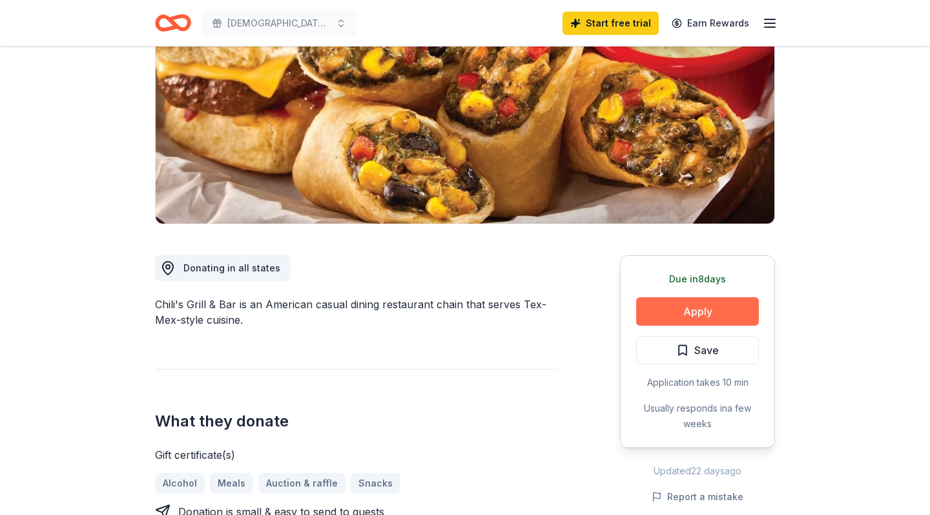
click at [681, 311] on button "Apply" at bounding box center [697, 311] width 123 height 28
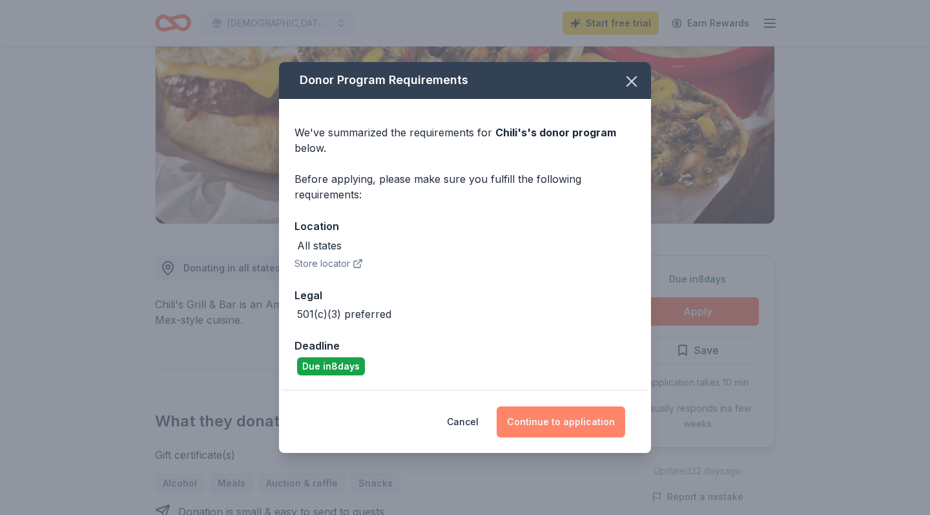
click at [556, 418] on button "Continue to application" at bounding box center [561, 421] width 128 height 31
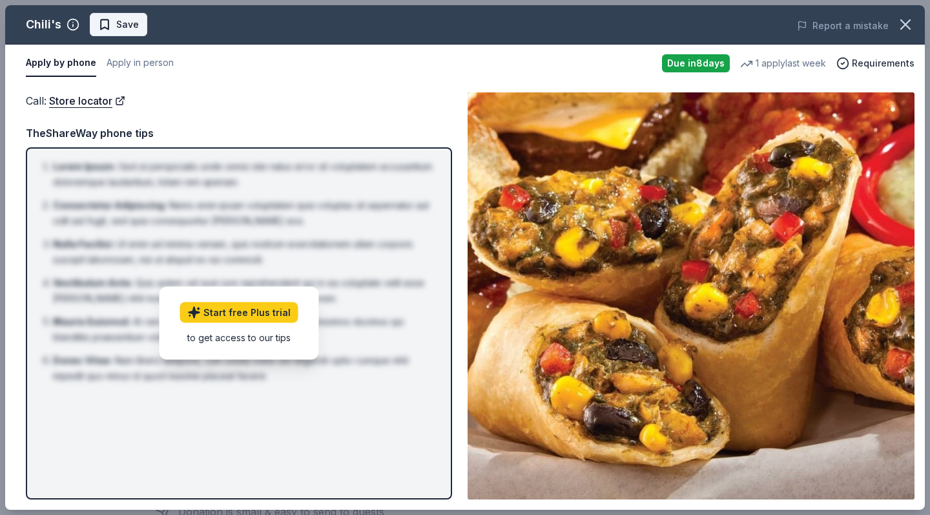
click at [136, 24] on button "Save" at bounding box center [118, 24] width 57 height 23
click at [292, 198] on li "Consectetur Adipiscing : Nemo enim ipsam voluptatem quia voluptas sit aspernatu…" at bounding box center [243, 213] width 380 height 31
click at [116, 121] on div "Call : Store locator TheShareWay phone tips Lorem Ipsum : Sed ut perspiciatis u…" at bounding box center [239, 295] width 426 height 407
click at [907, 25] on icon "button" at bounding box center [905, 24] width 18 height 18
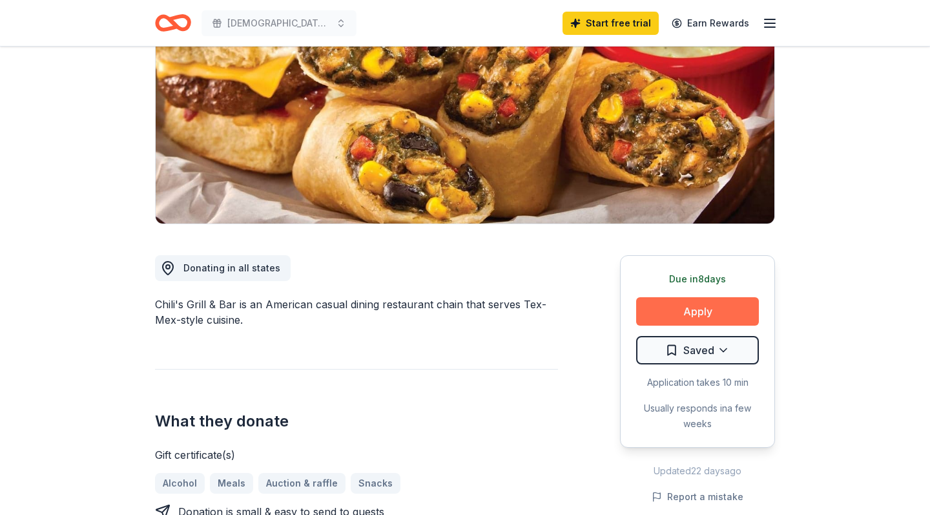
click at [678, 307] on button "Apply" at bounding box center [697, 311] width 123 height 28
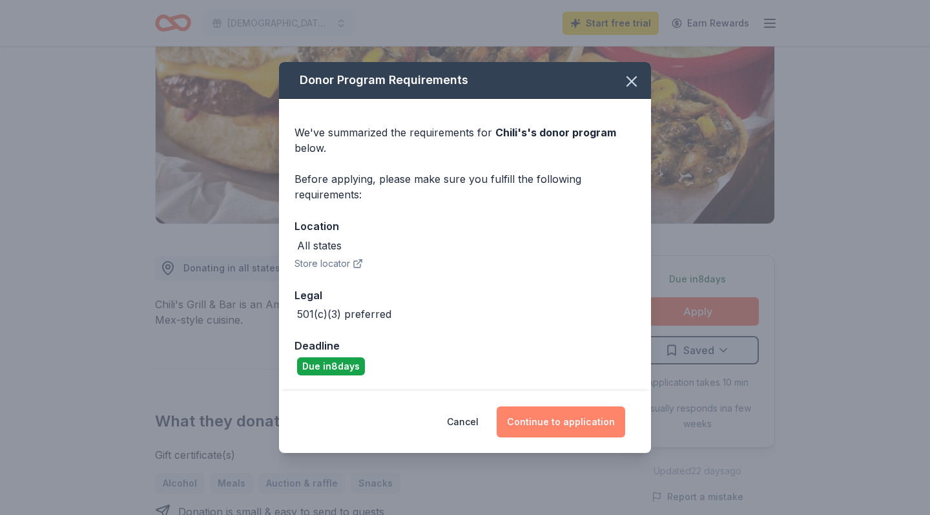
click at [571, 415] on button "Continue to application" at bounding box center [561, 421] width 128 height 31
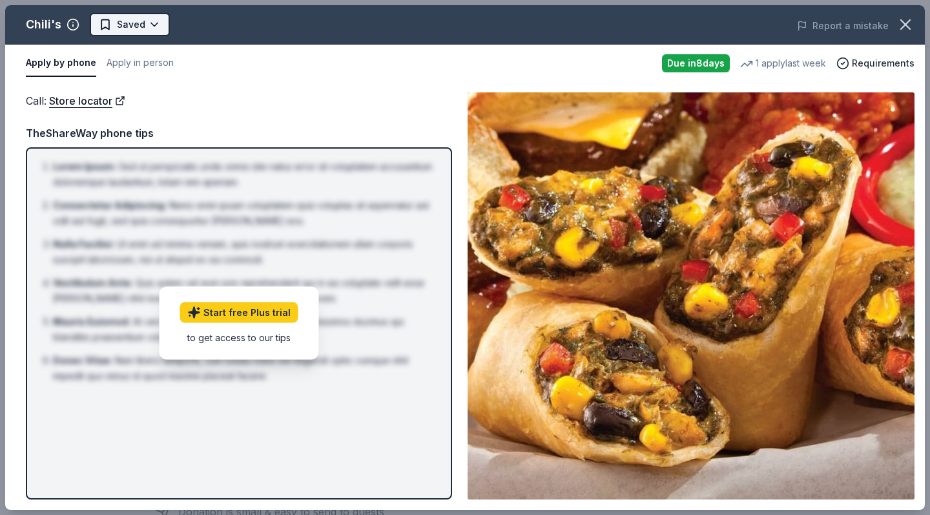
click at [152, 29] on html "[DEMOGRAPHIC_DATA] Remeberance Day Start free trial Earn Rewards Due [DATE] Sha…" at bounding box center [465, 88] width 930 height 515
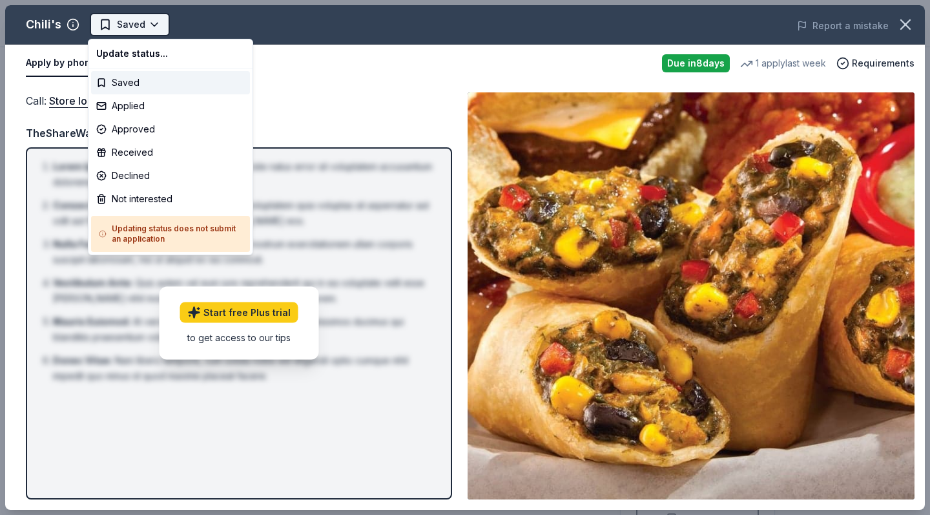
scroll to position [0, 0]
click at [159, 105] on div "Applied" at bounding box center [170, 105] width 159 height 23
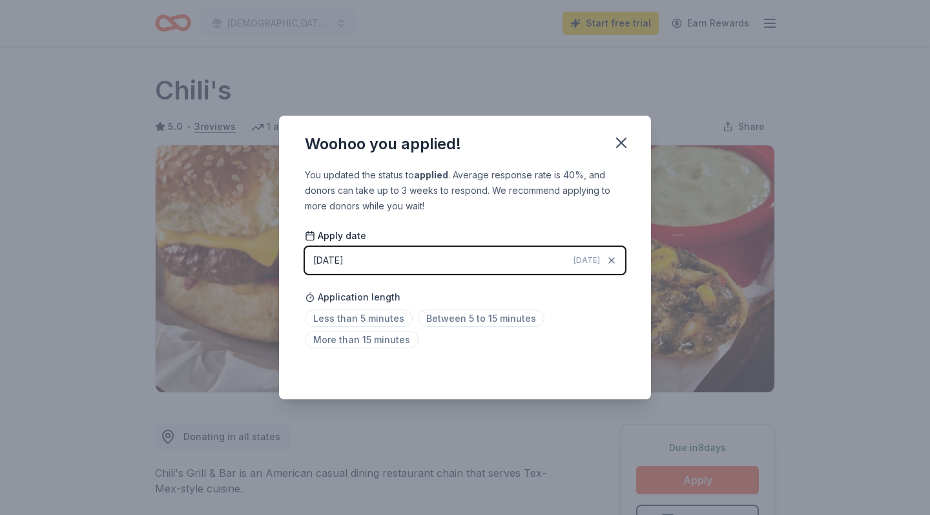
click at [378, 255] on button "[DATE] [DATE]" at bounding box center [465, 260] width 320 height 27
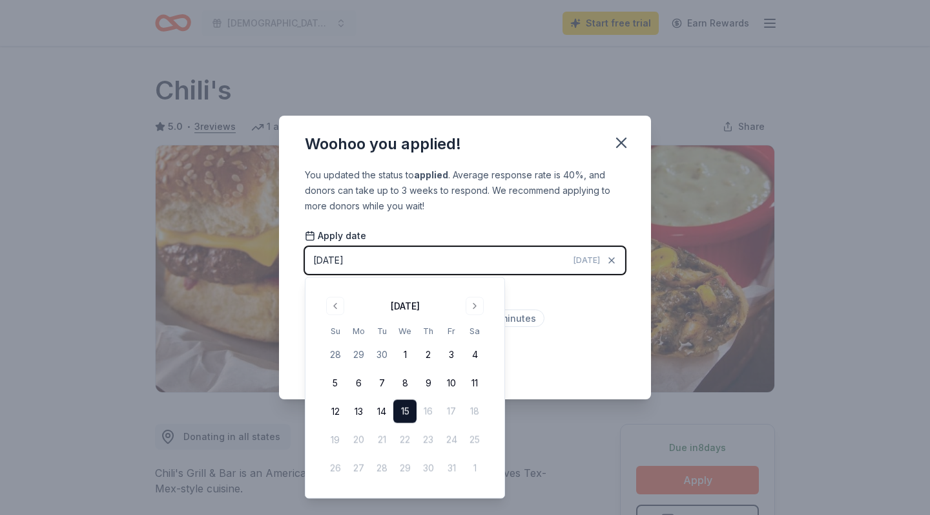
click at [411, 420] on button "15" at bounding box center [404, 411] width 23 height 23
